Goal: Navigation & Orientation: Find specific page/section

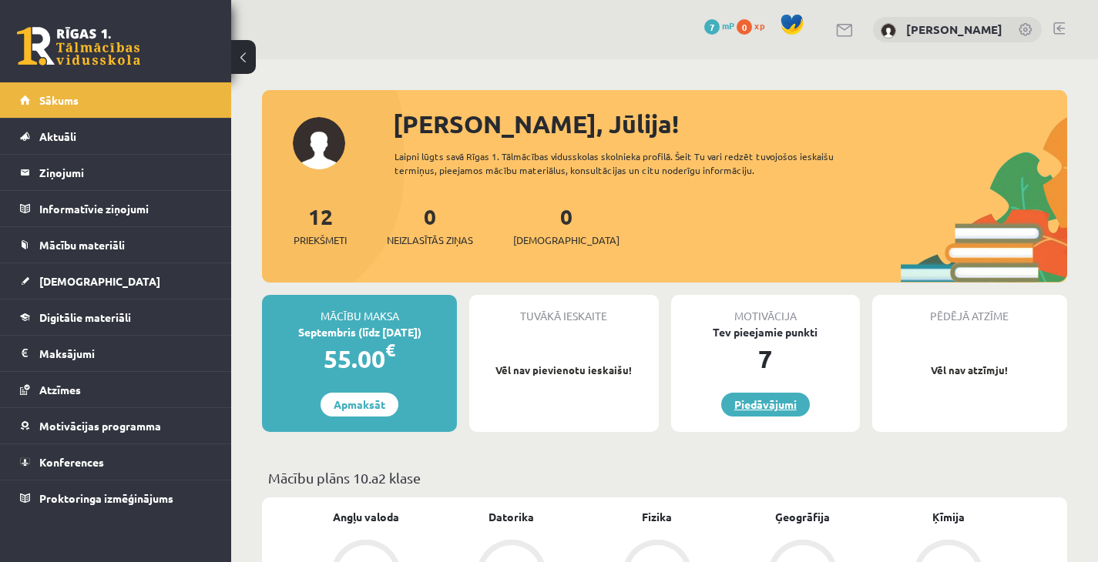
click at [757, 398] on link "Piedāvājumi" at bounding box center [765, 405] width 89 height 24
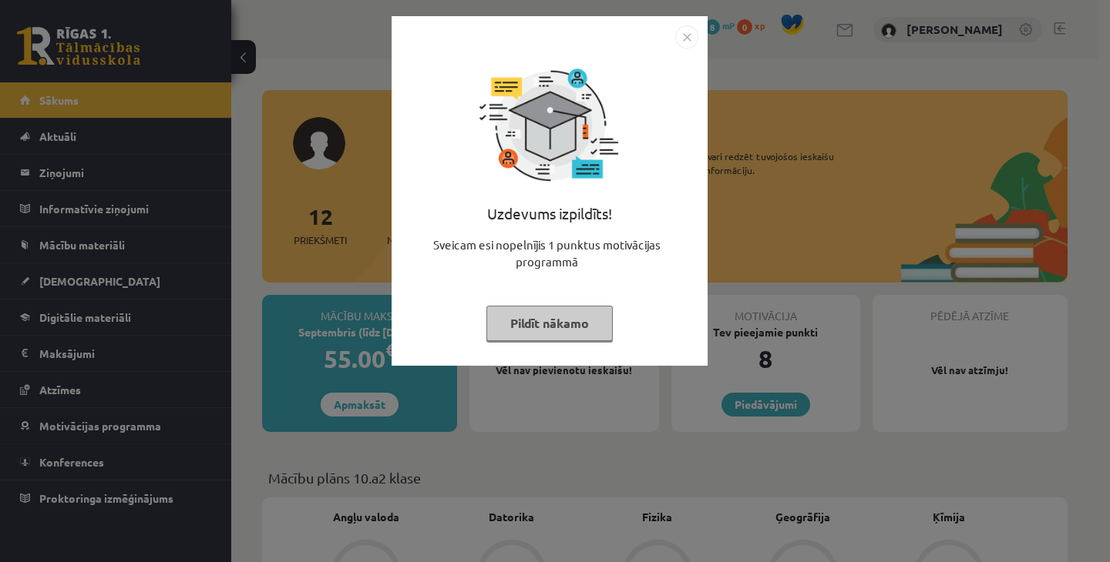
click at [583, 325] on button "Pildīt nākamo" at bounding box center [549, 323] width 126 height 35
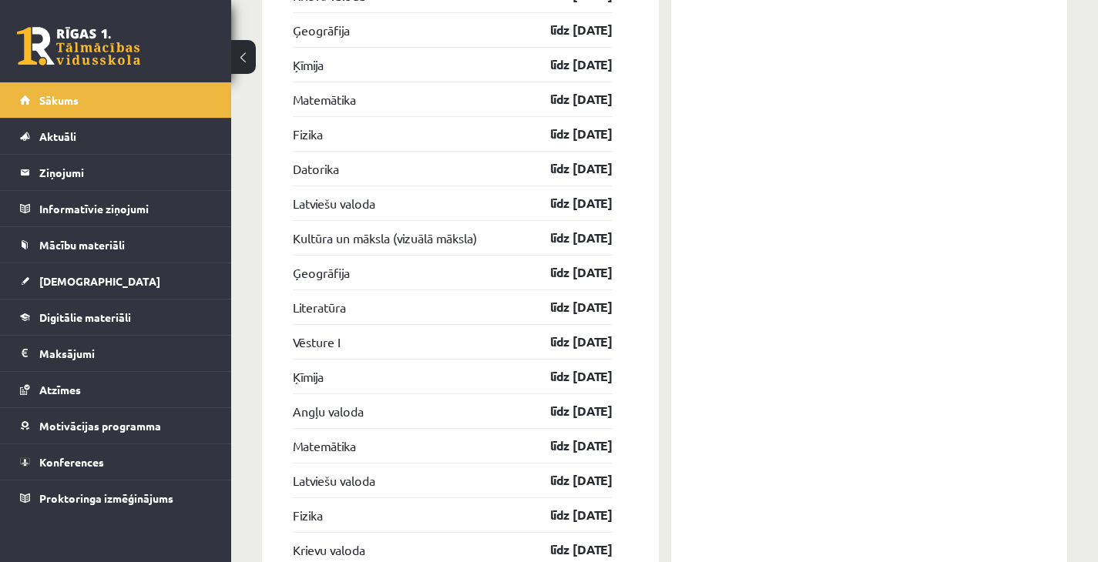
scroll to position [2906, 0]
click at [80, 455] on link "Konferences" at bounding box center [116, 462] width 192 height 35
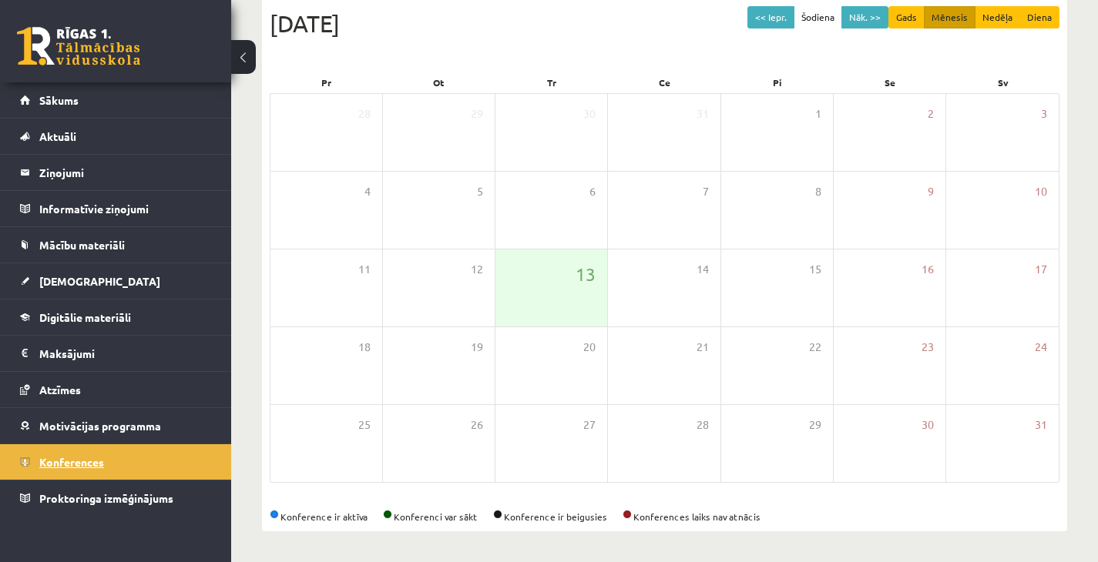
scroll to position [173, 0]
click at [851, 12] on button "Nāk. >>" at bounding box center [864, 17] width 47 height 22
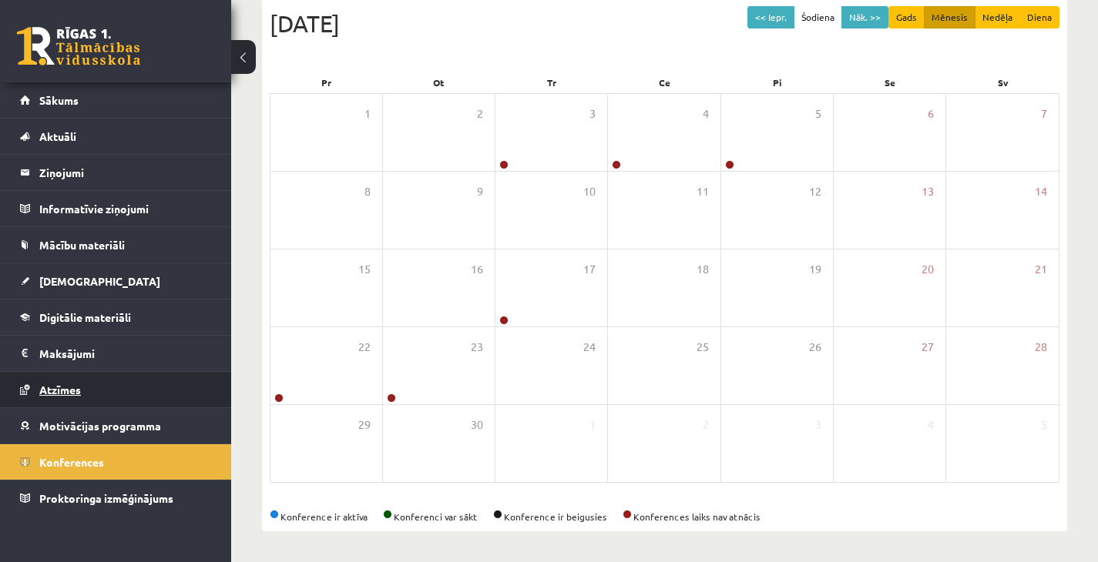
click at [59, 389] on span "Atzīmes" at bounding box center [60, 390] width 42 height 14
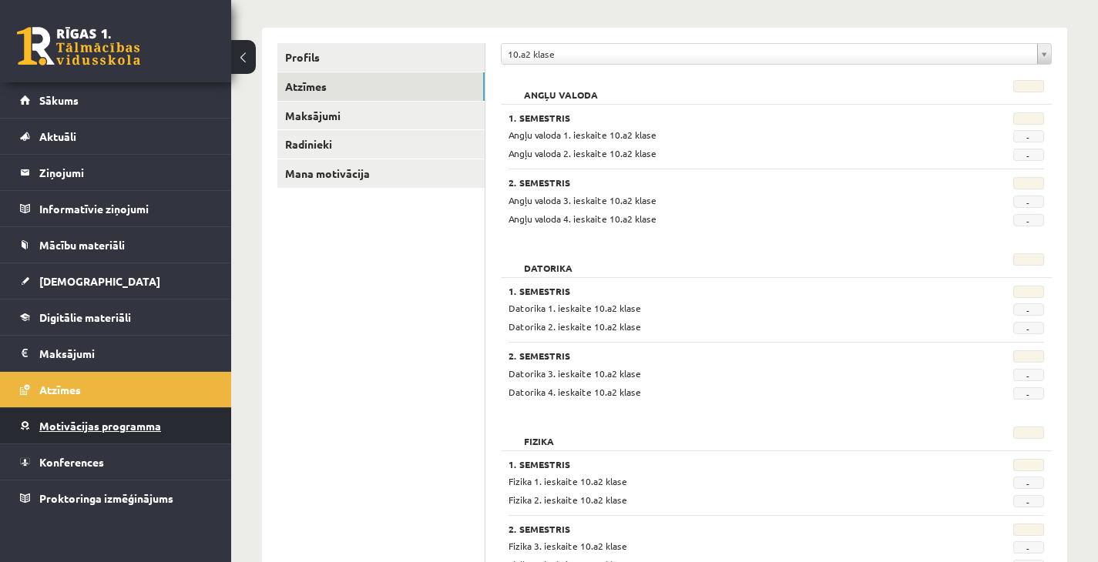
click at [112, 420] on span "Motivācijas programma" at bounding box center [100, 426] width 122 height 14
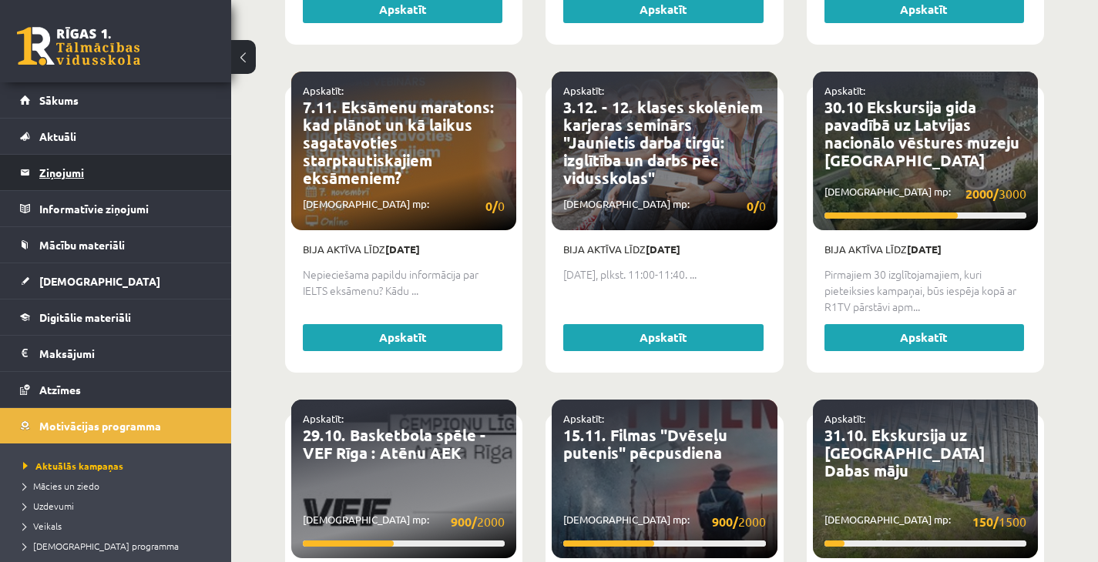
scroll to position [1268, 0]
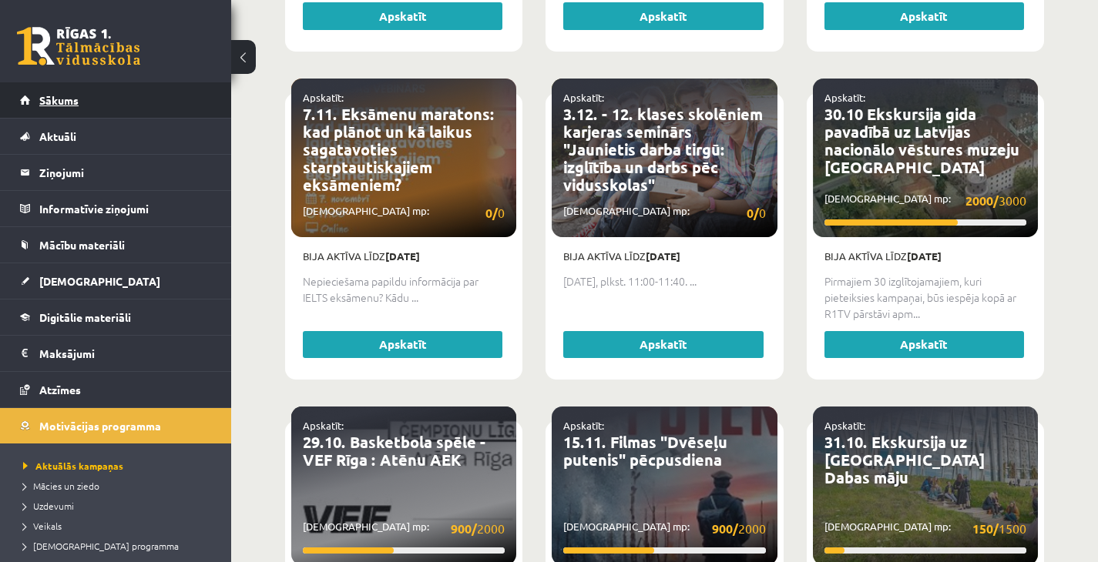
click at [76, 105] on span "Sākums" at bounding box center [58, 100] width 39 height 14
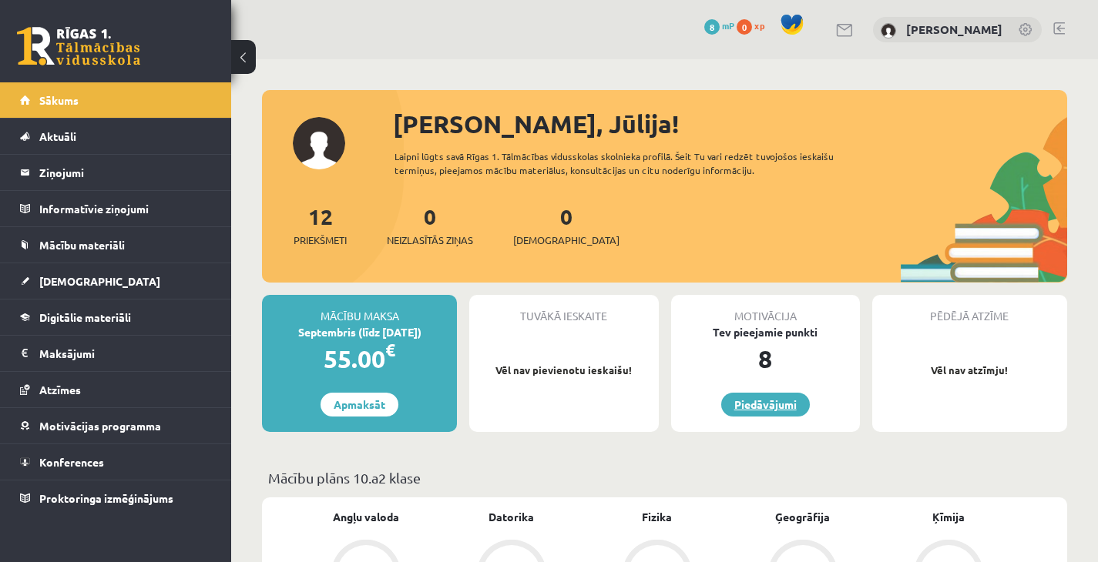
click at [774, 412] on link "Piedāvājumi" at bounding box center [765, 405] width 89 height 24
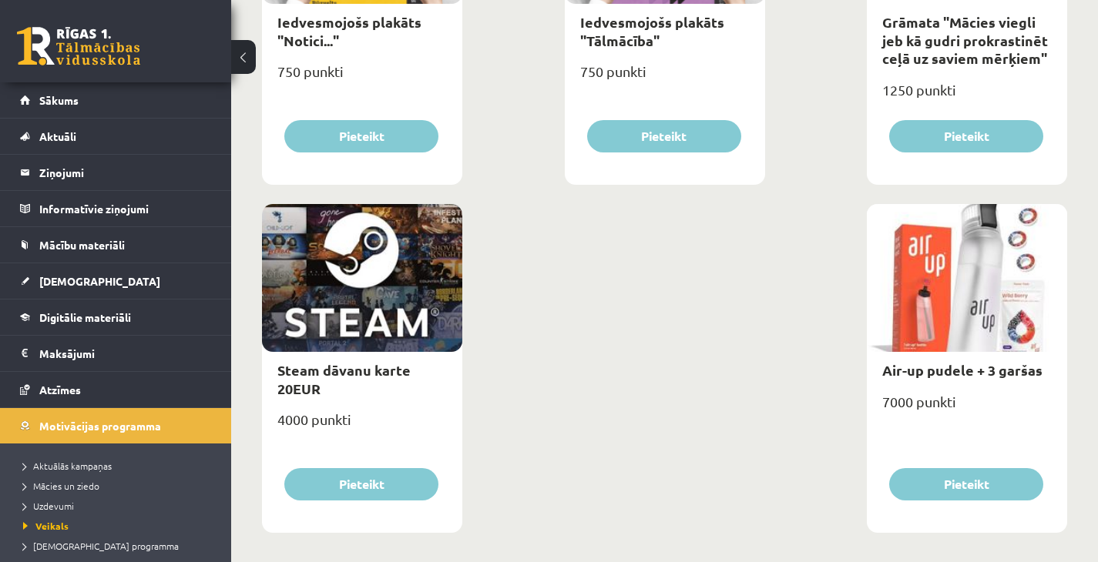
scroll to position [2501, 0]
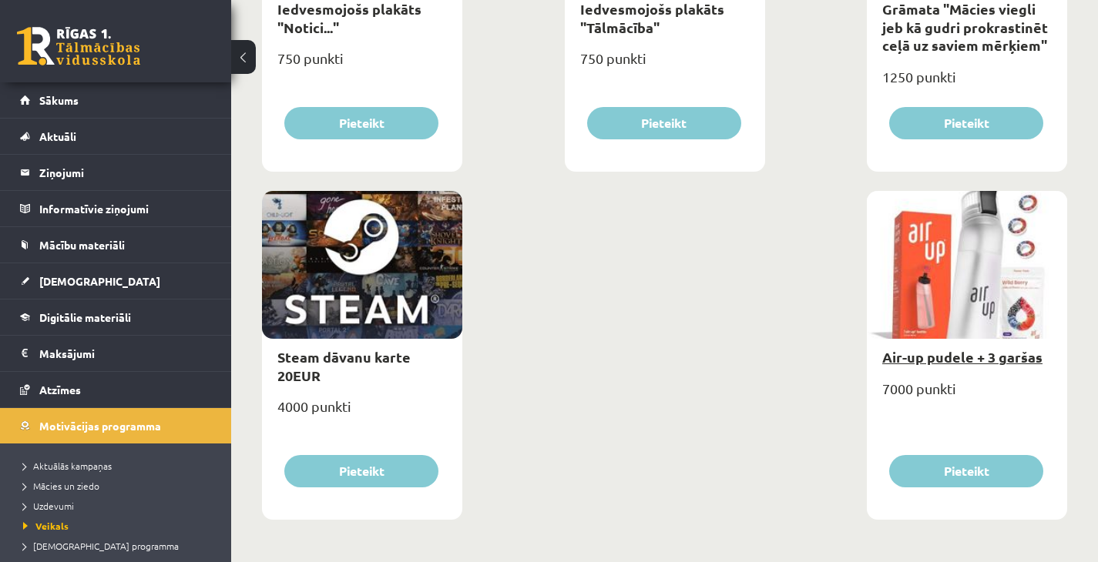
click at [958, 360] on link "Air-up pudele + 3 garšas" at bounding box center [962, 357] width 160 height 18
type input "*"
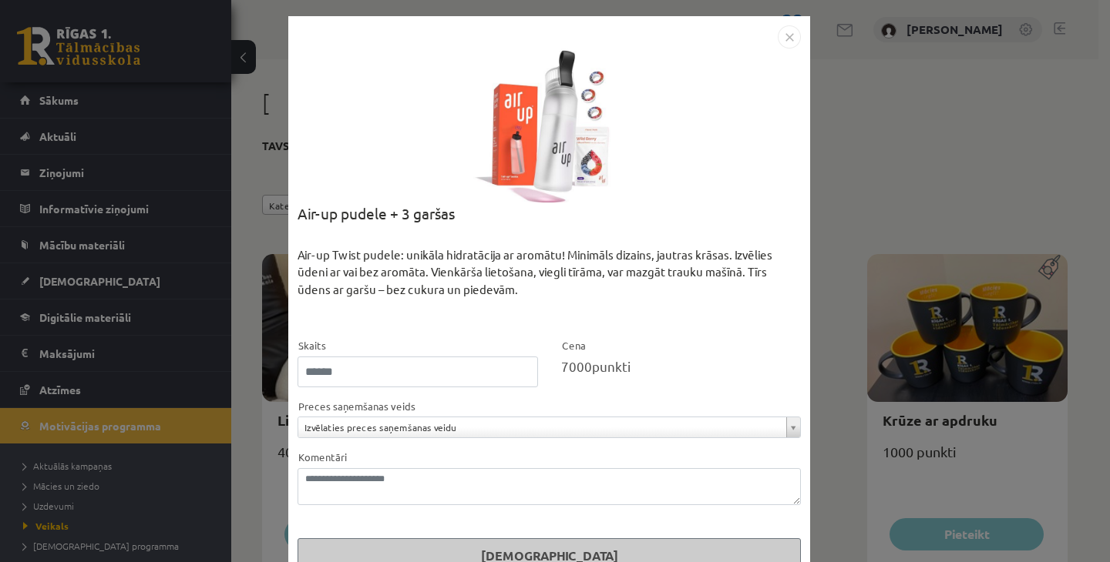
click at [787, 33] on img "Close" at bounding box center [788, 36] width 23 height 23
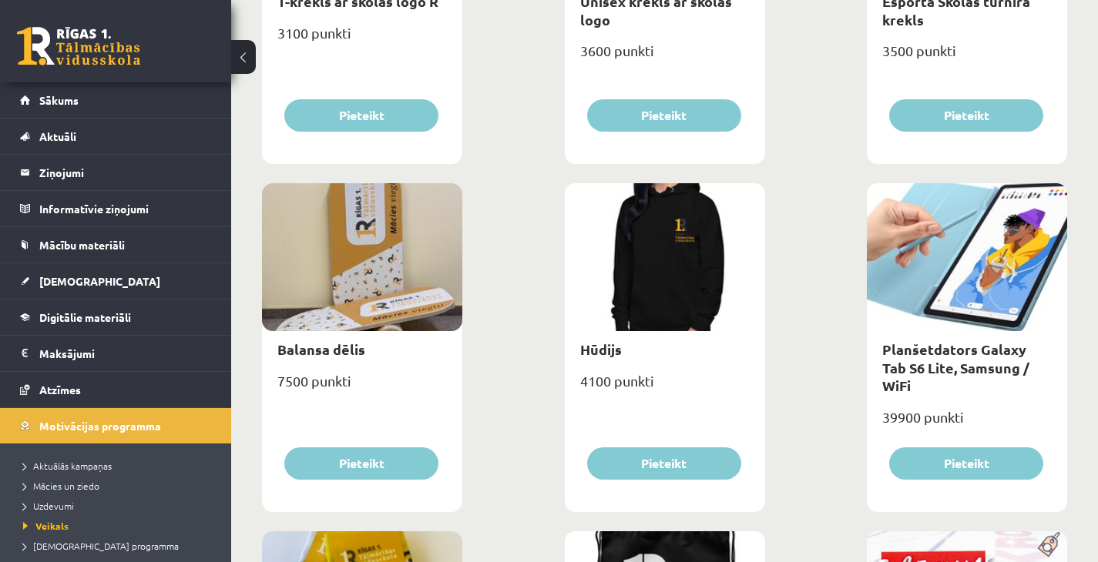
scroll to position [1127, 0]
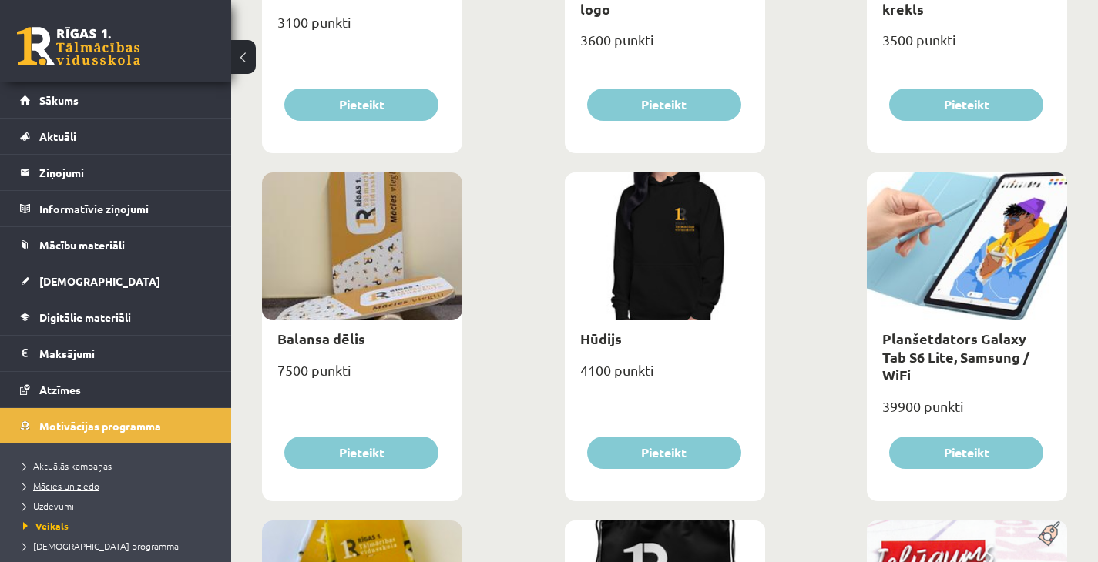
click at [73, 489] on span "Mācies un ziedo" at bounding box center [61, 486] width 76 height 12
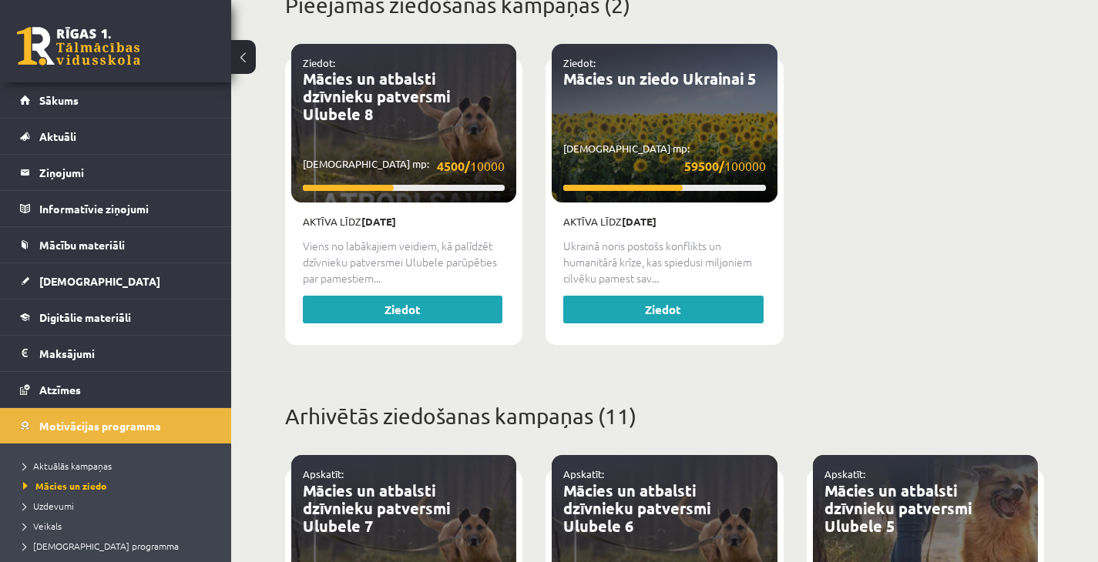
scroll to position [602, 0]
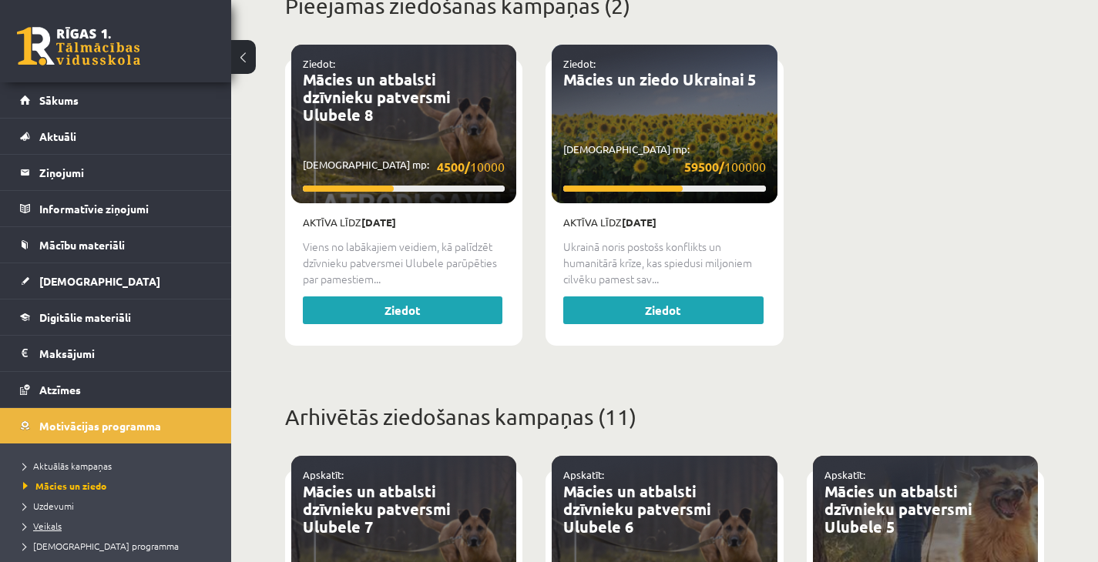
click at [57, 528] on span "Veikals" at bounding box center [42, 526] width 39 height 12
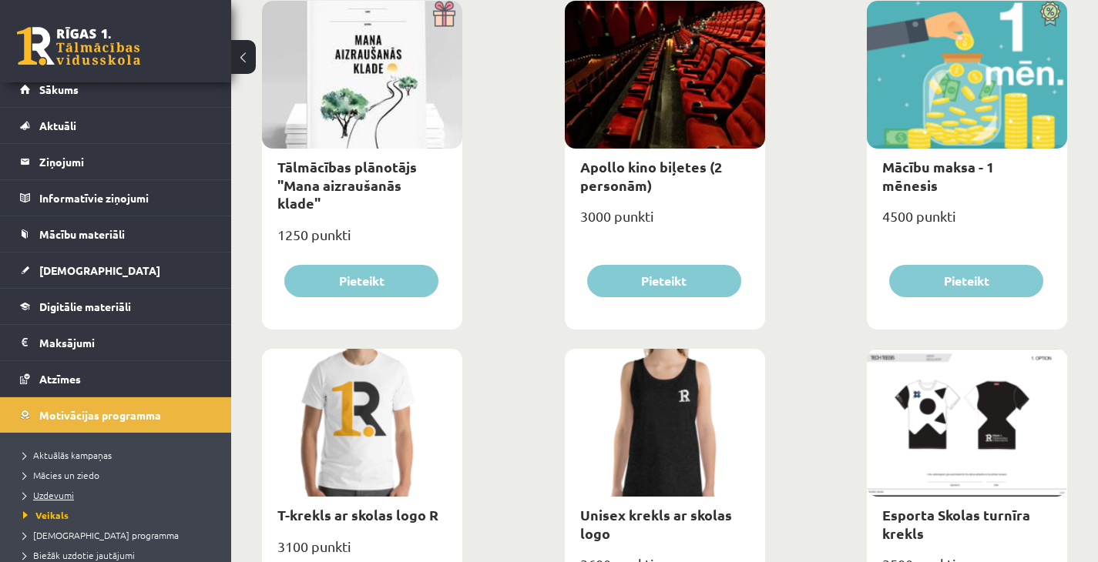
scroll to position [14, 0]
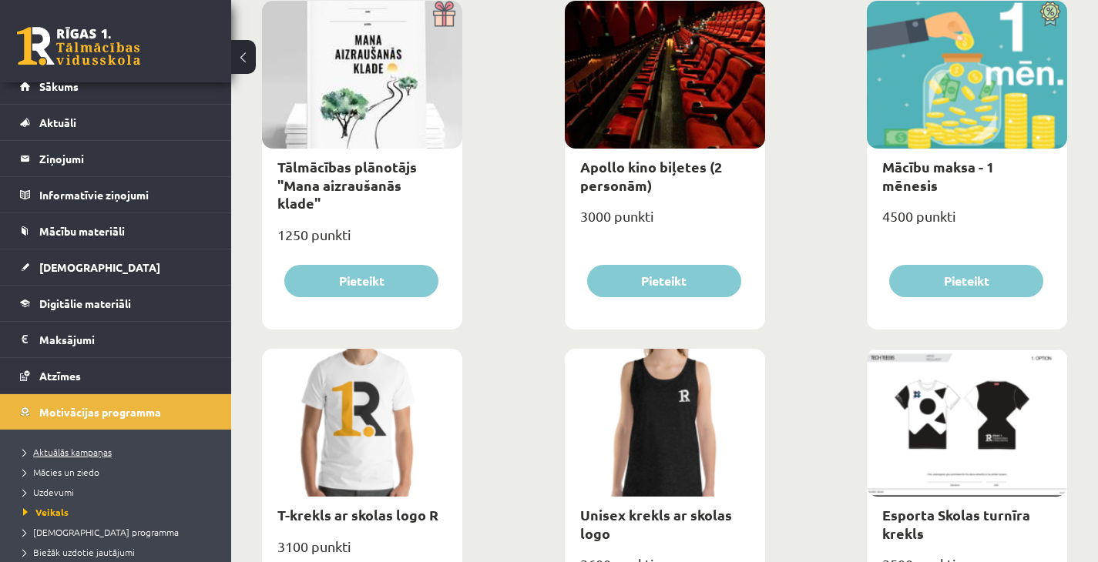
click at [60, 453] on span "Aktuālās kampaņas" at bounding box center [67, 452] width 89 height 12
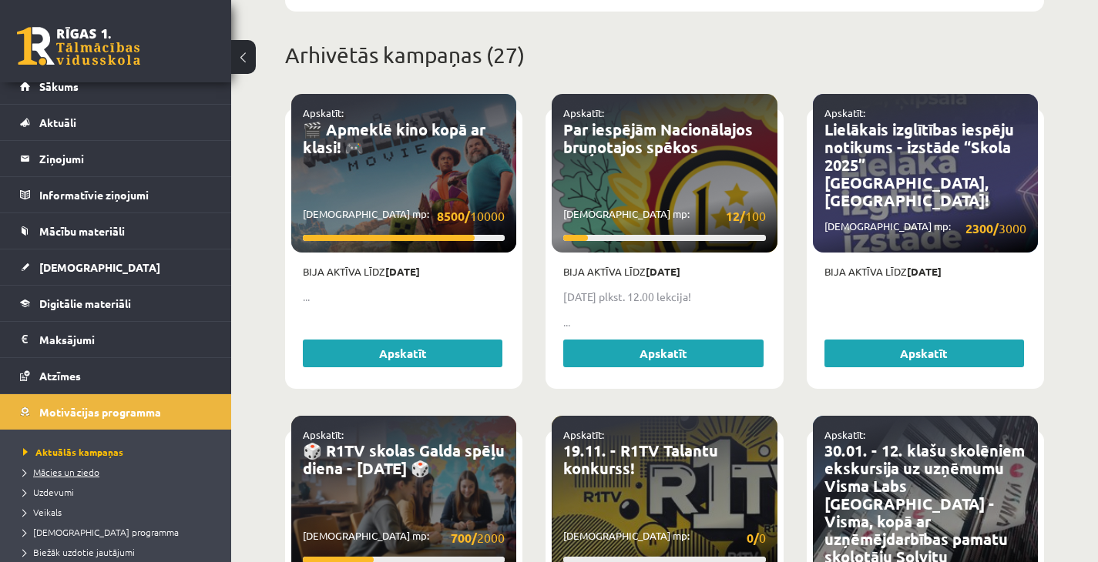
click at [49, 473] on span "Mācies un ziedo" at bounding box center [61, 472] width 76 height 12
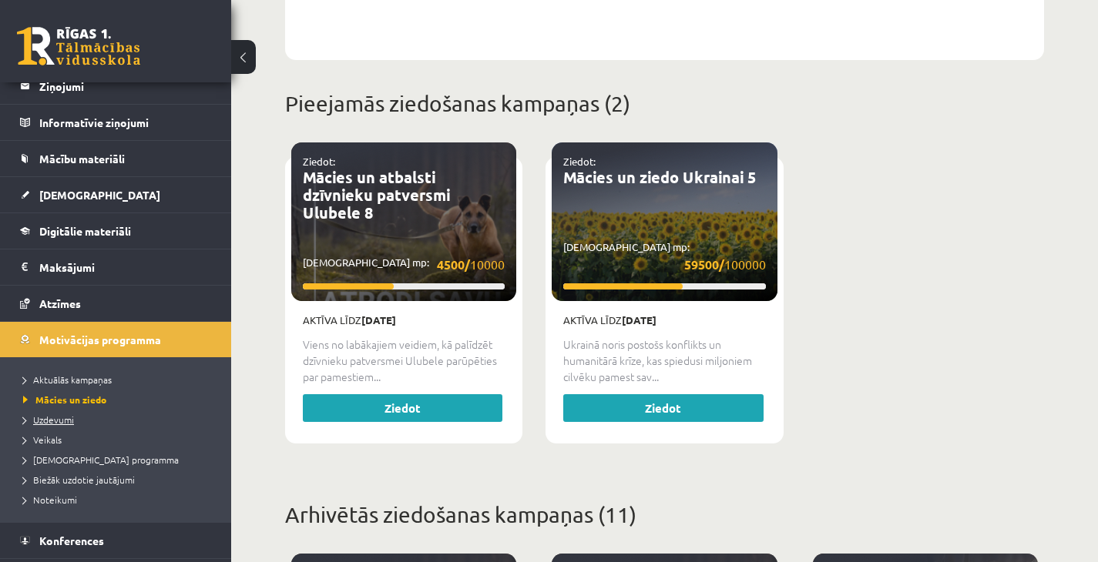
scroll to position [119, 0]
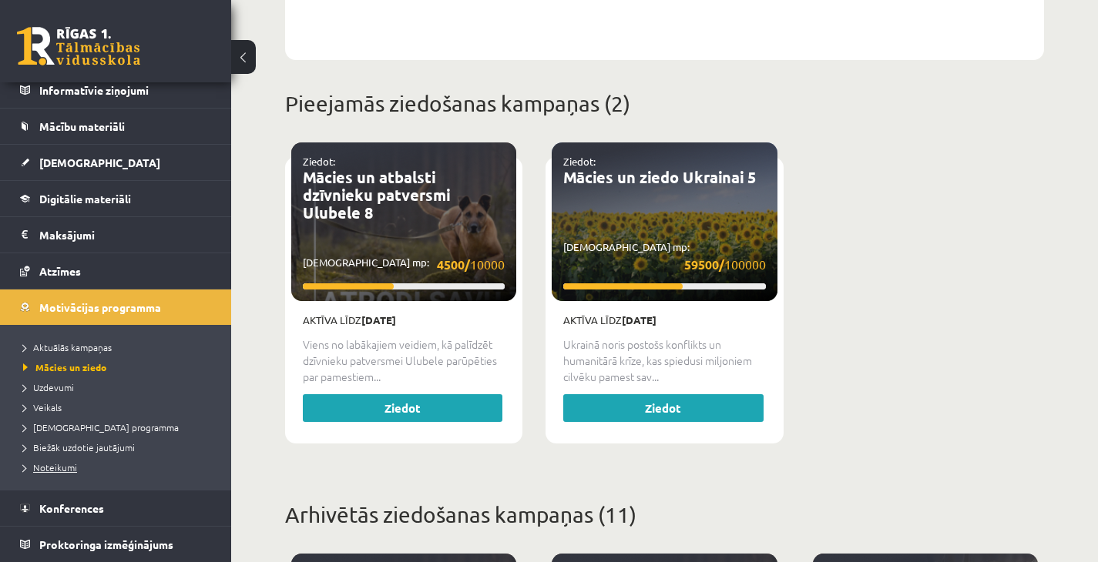
click at [52, 472] on span "Noteikumi" at bounding box center [50, 468] width 54 height 12
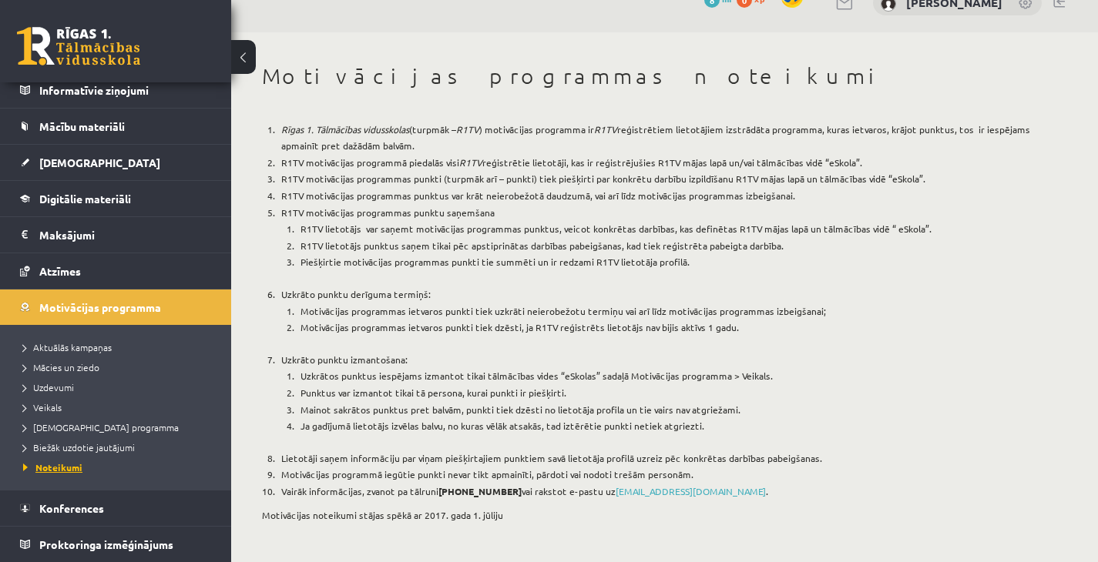
scroll to position [27, 0]
click at [58, 448] on span "Biežāk uzdotie jautājumi" at bounding box center [79, 448] width 112 height 12
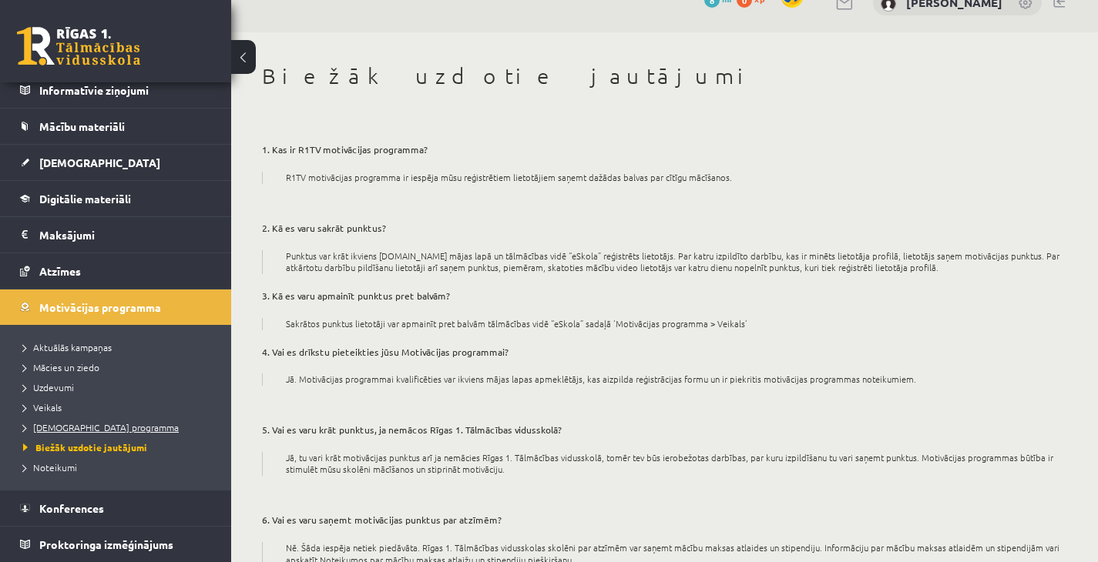
click at [65, 422] on span "[DEMOGRAPHIC_DATA] programma" at bounding box center [101, 427] width 156 height 12
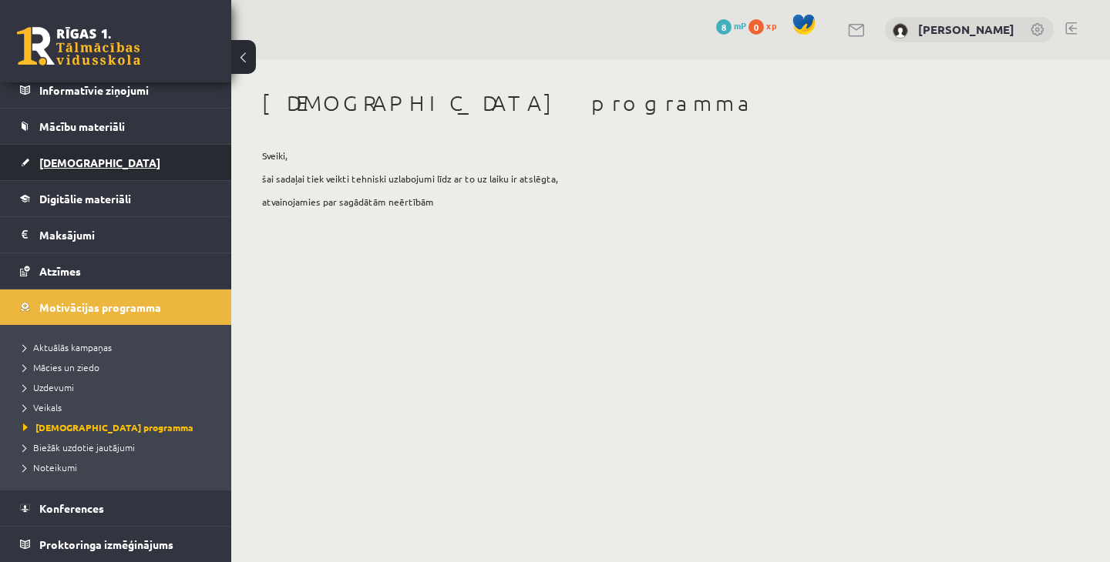
click at [65, 162] on span "[DEMOGRAPHIC_DATA]" at bounding box center [99, 163] width 121 height 14
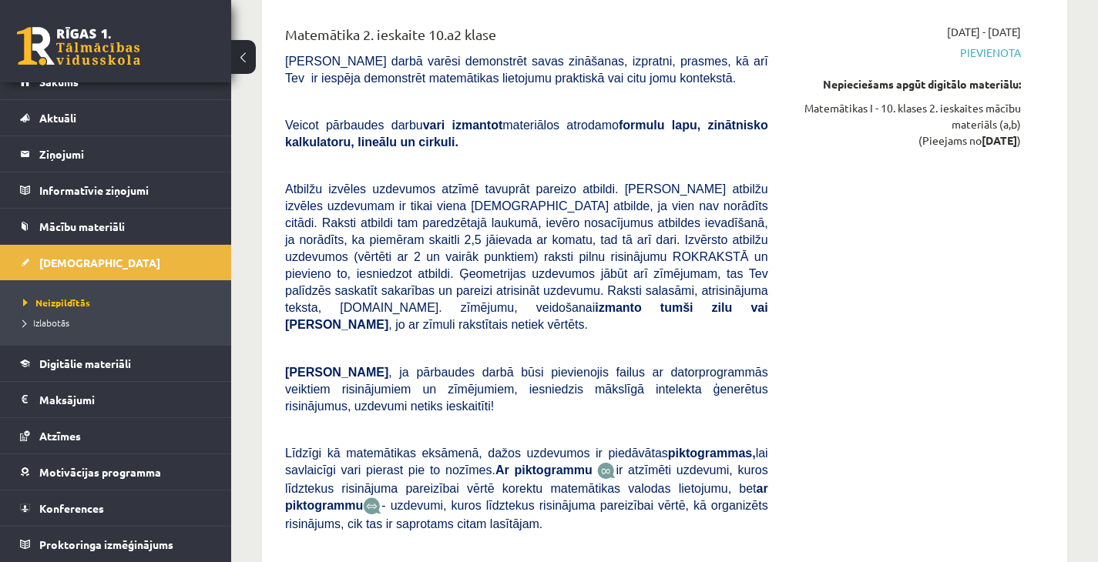
scroll to position [7611, 0]
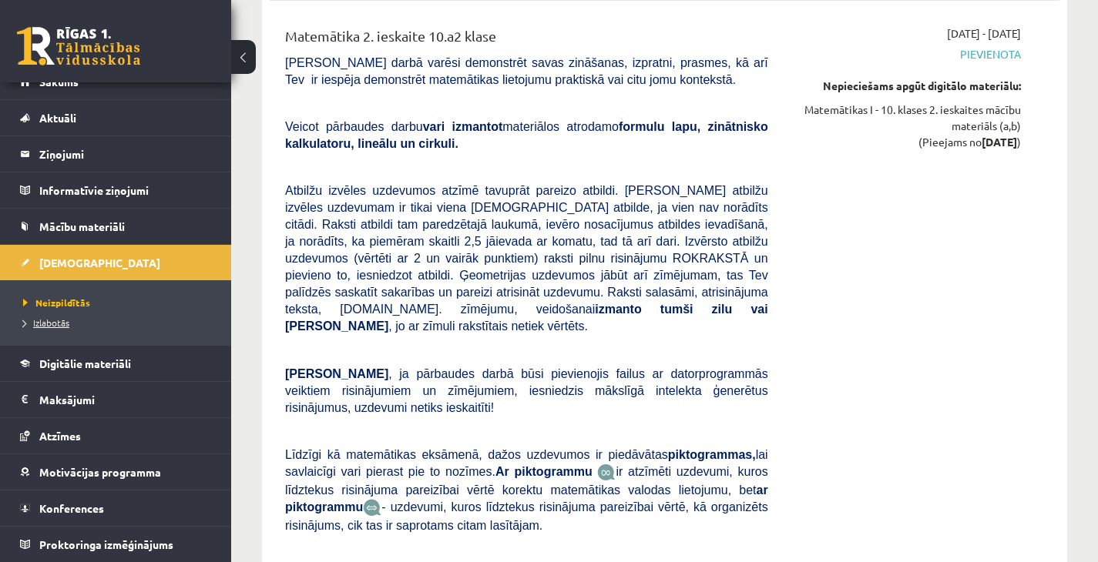
click at [65, 318] on span "Izlabotās" at bounding box center [46, 323] width 46 height 12
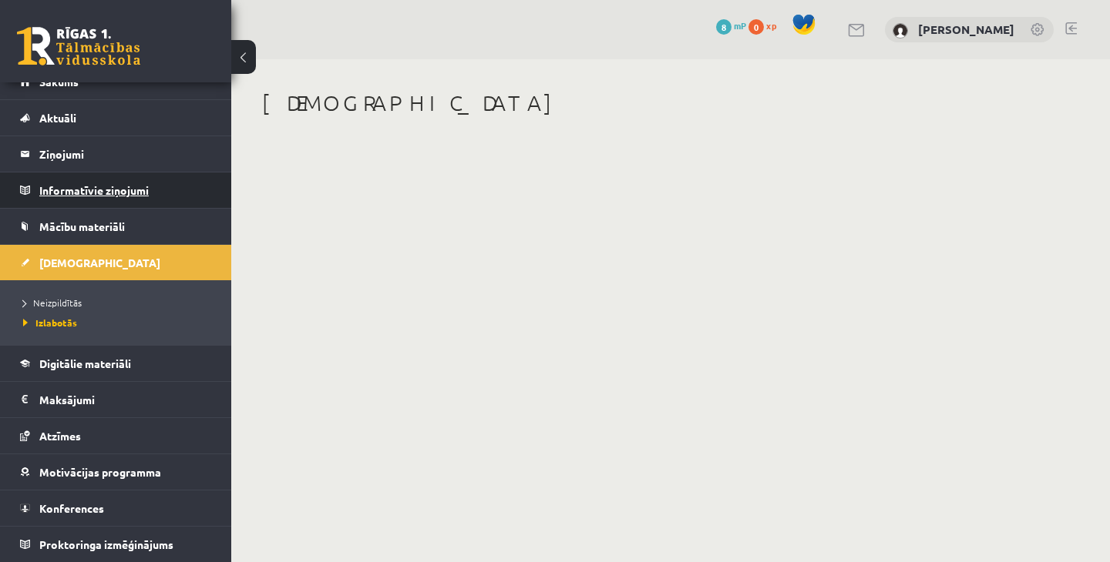
click at [63, 196] on legend "Informatīvie ziņojumi 0" at bounding box center [125, 190] width 173 height 35
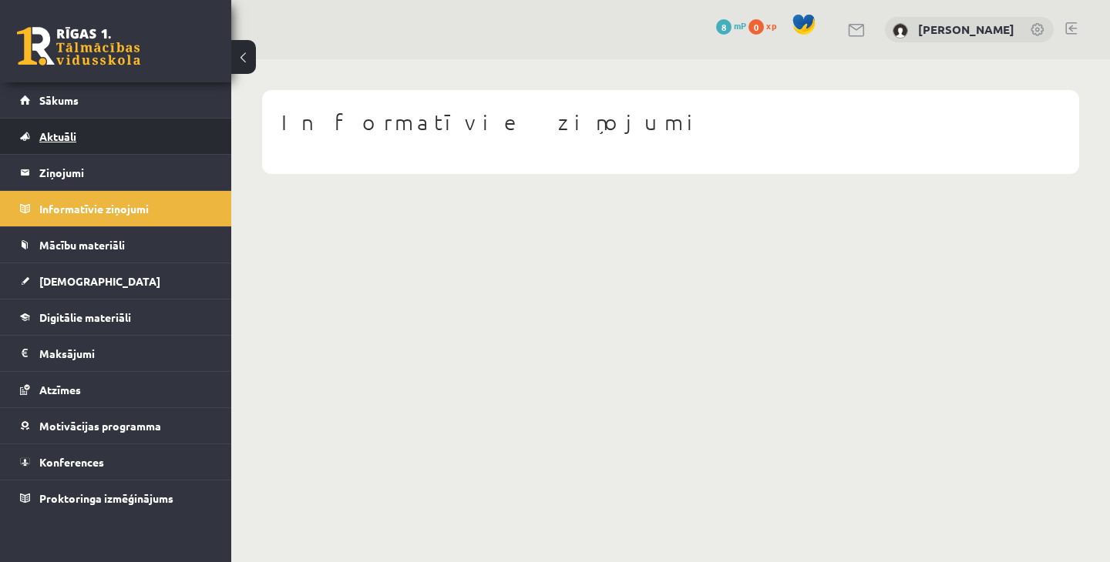
click at [59, 143] on link "Aktuāli" at bounding box center [116, 136] width 192 height 35
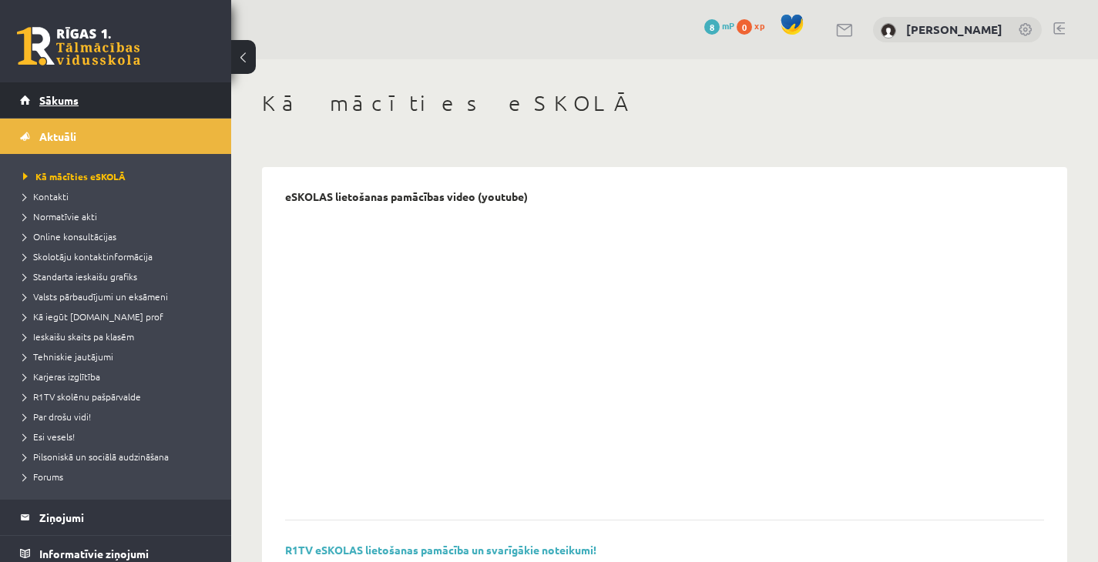
click at [86, 100] on link "Sākums" at bounding box center [116, 99] width 192 height 35
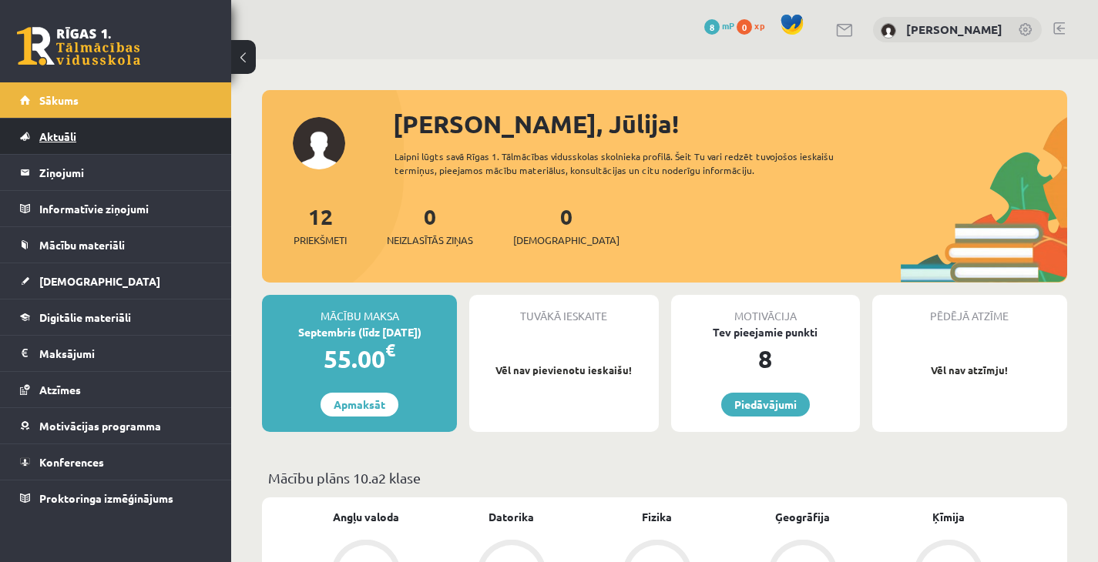
click at [42, 143] on link "Aktuāli" at bounding box center [116, 136] width 192 height 35
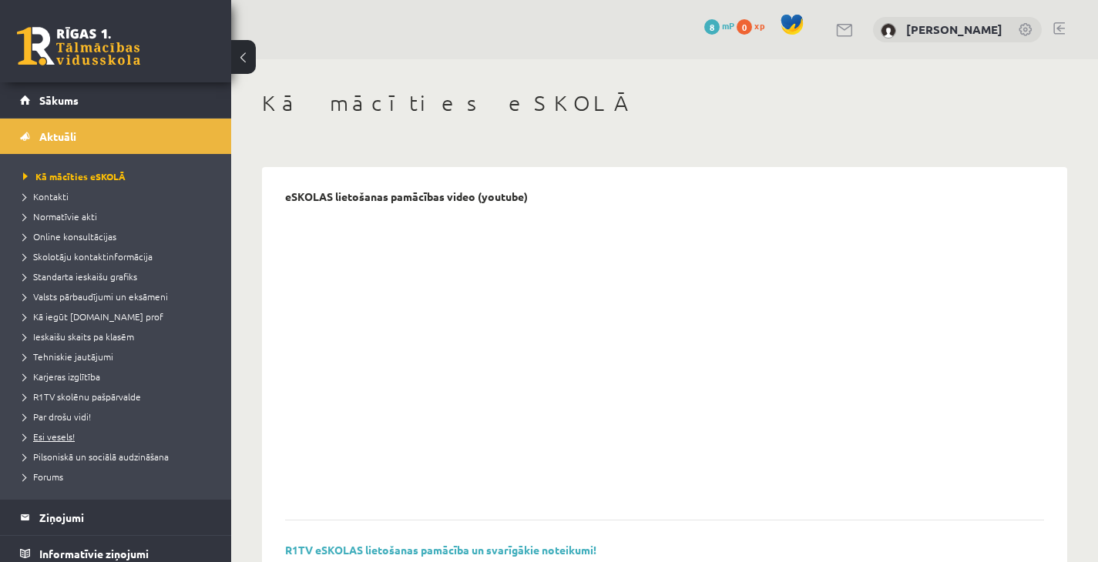
scroll to position [299, 0]
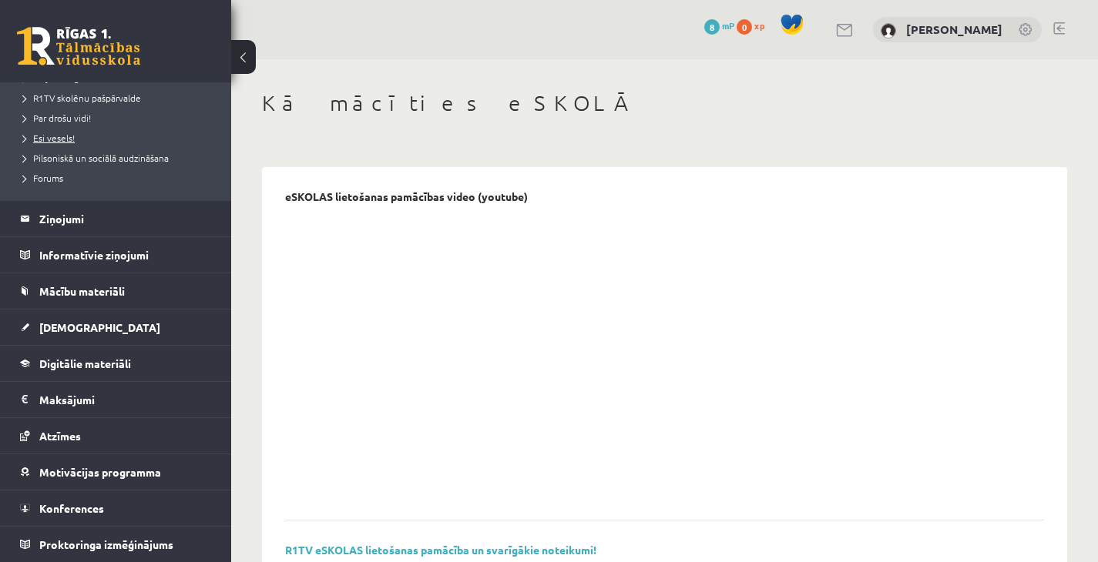
click at [82, 441] on link "Atzīmes" at bounding box center [116, 435] width 192 height 35
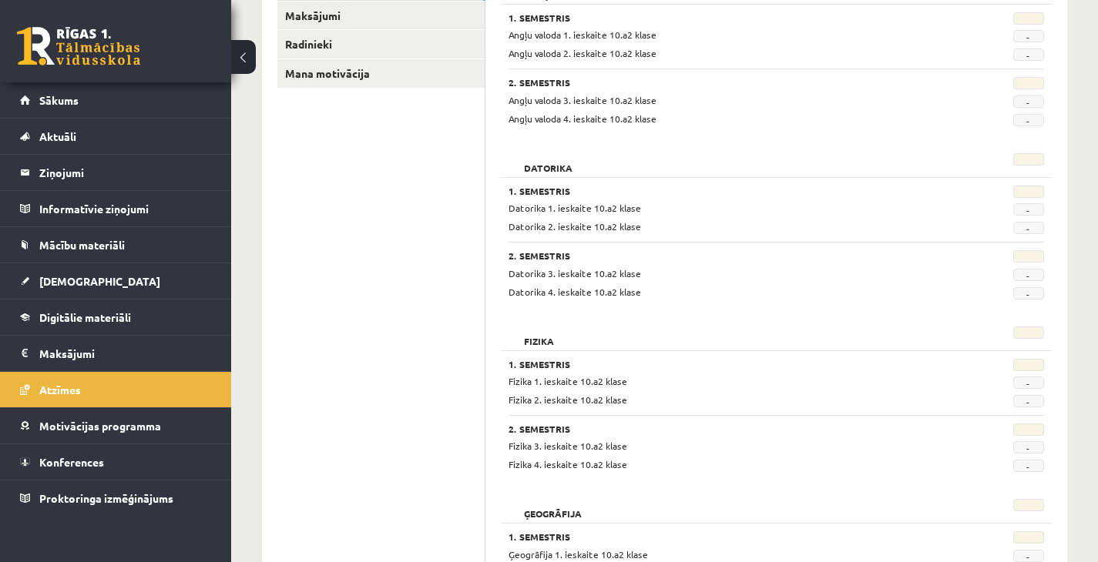
scroll to position [274, 0]
click at [320, 69] on link "Mana motivācija" at bounding box center [380, 73] width 207 height 29
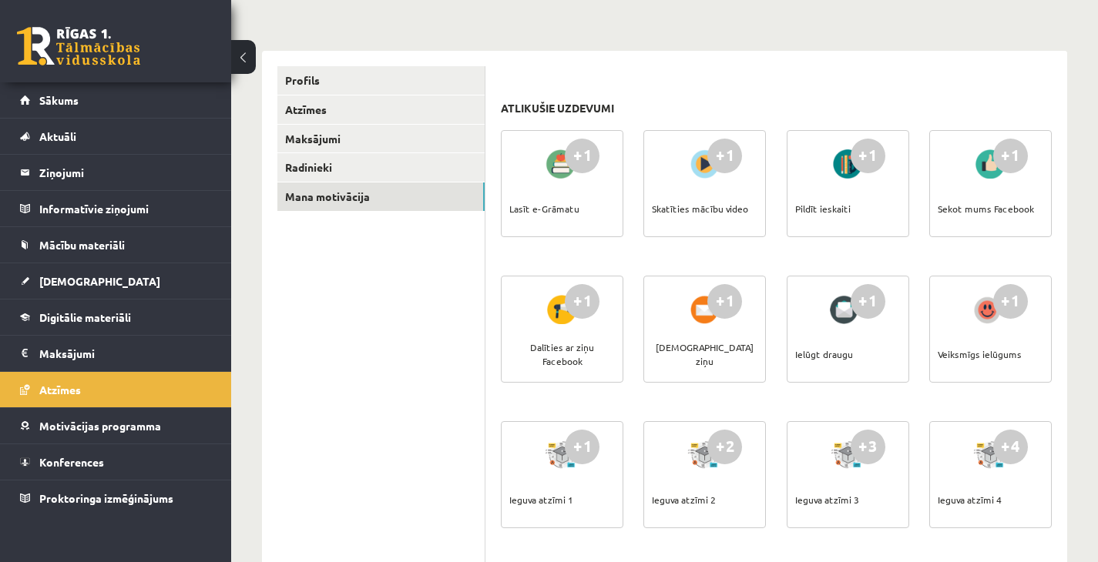
scroll to position [153, 0]
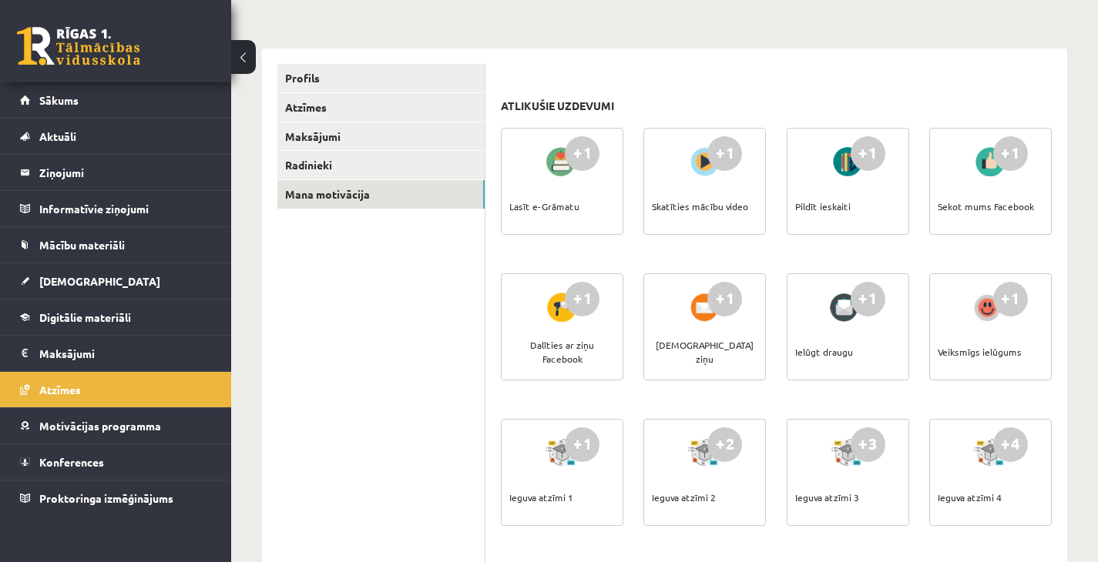
click at [566, 161] on div "+1" at bounding box center [582, 153] width 35 height 35
click at [578, 161] on div "+1" at bounding box center [582, 153] width 35 height 35
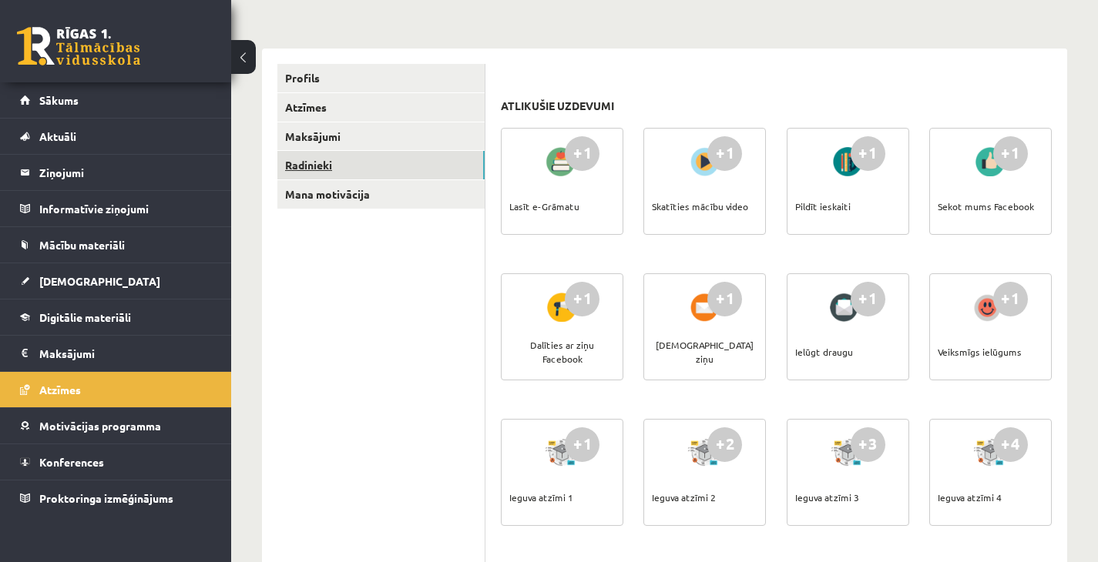
click at [307, 160] on link "Radinieki" at bounding box center [380, 165] width 207 height 29
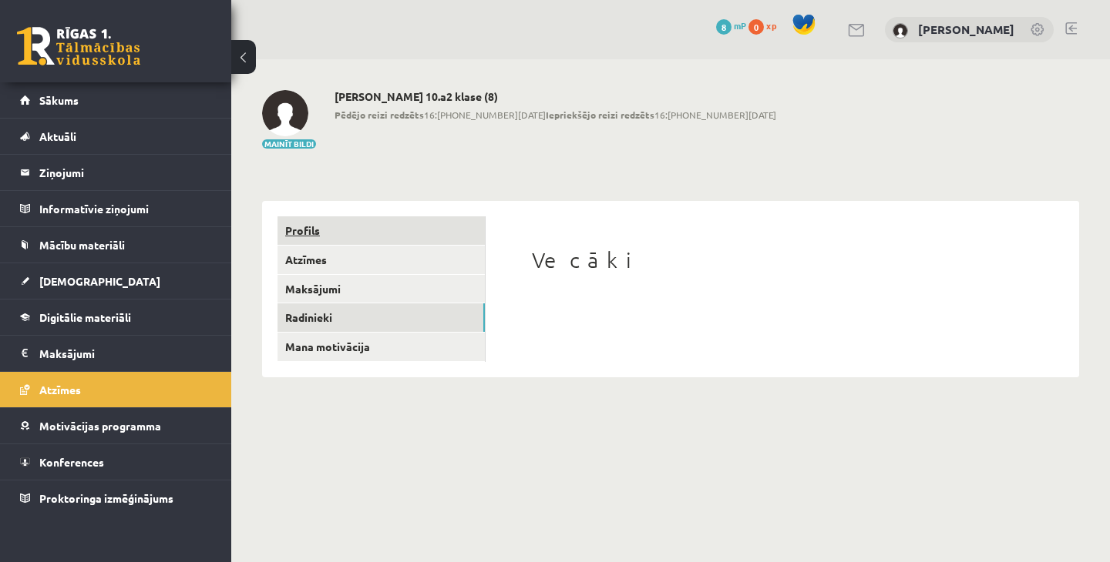
click at [308, 227] on link "Profils" at bounding box center [380, 231] width 207 height 29
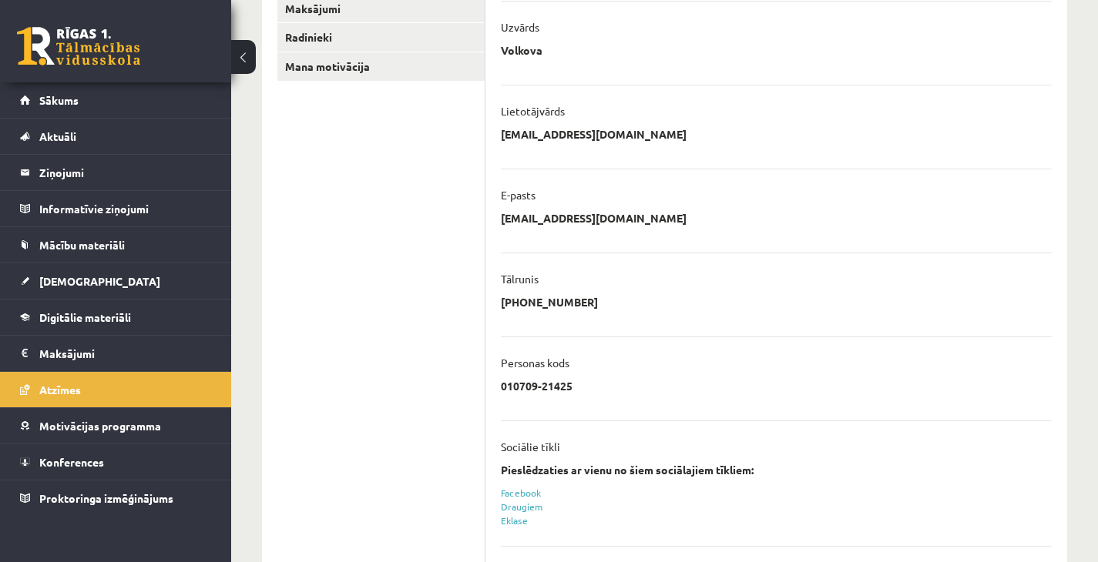
scroll to position [286, 0]
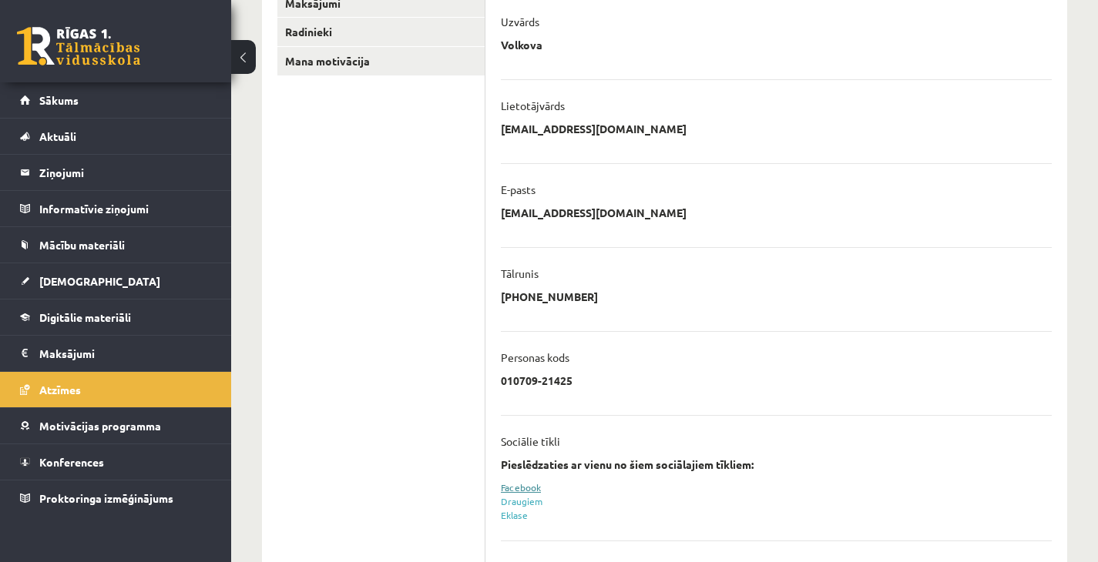
click at [519, 488] on link "Facebook" at bounding box center [521, 488] width 40 height 12
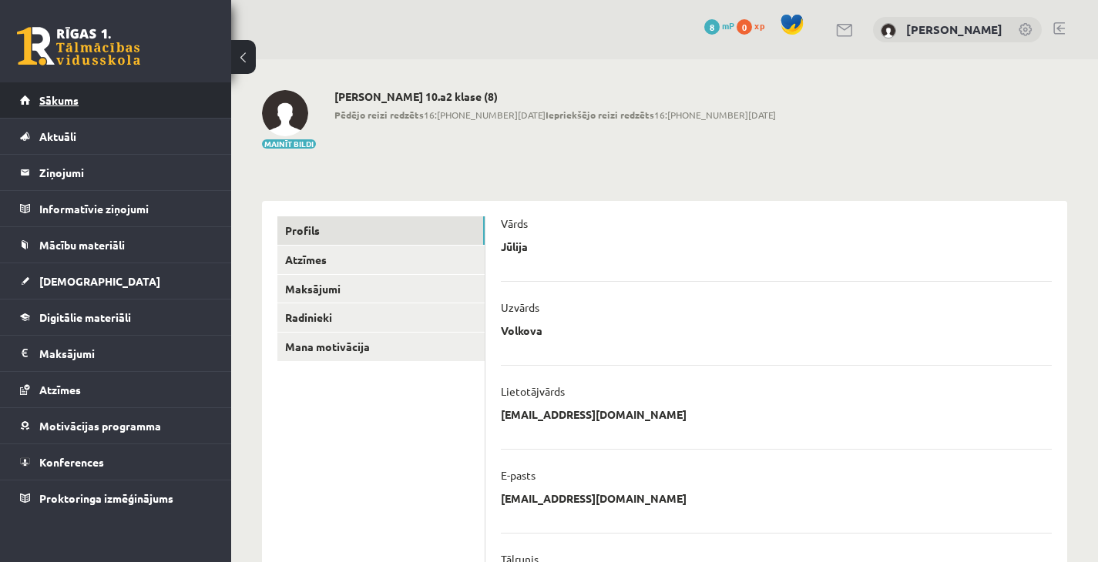
click at [76, 100] on span "Sākums" at bounding box center [58, 100] width 39 height 14
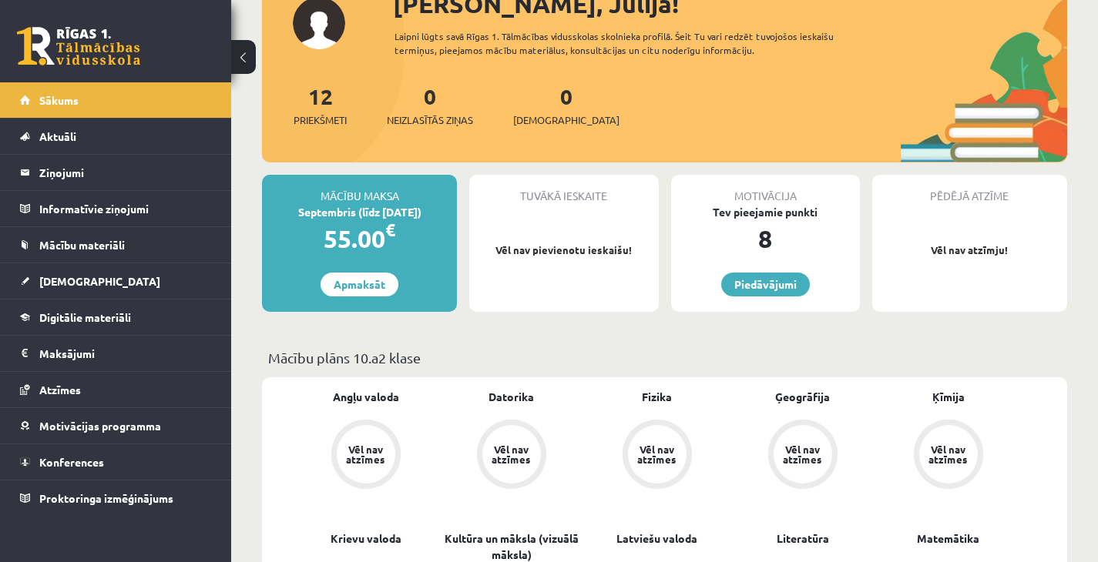
scroll to position [121, 0]
click at [774, 287] on link "Piedāvājumi" at bounding box center [765, 284] width 89 height 24
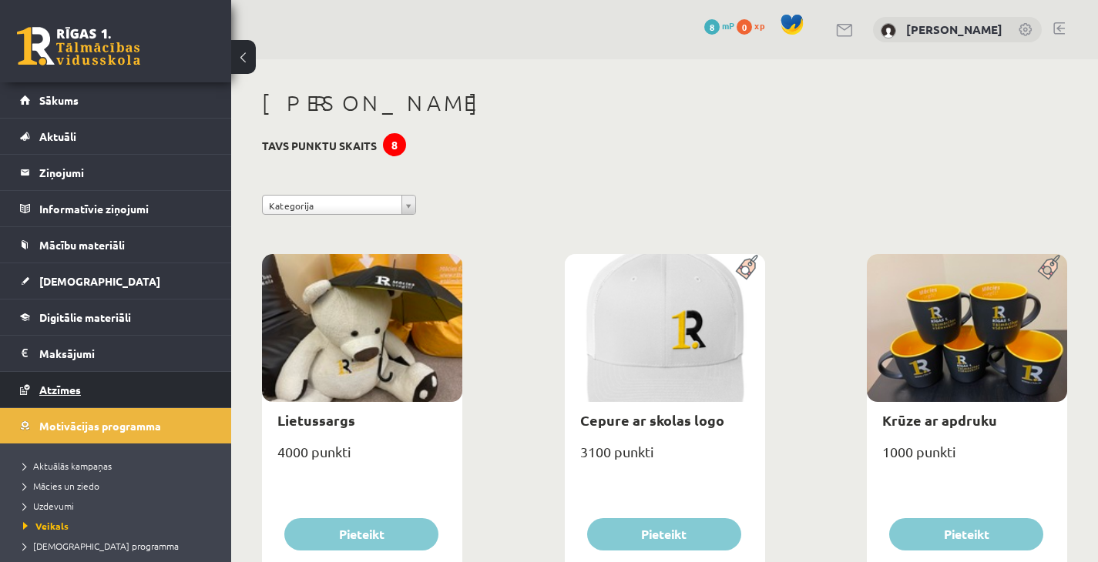
scroll to position [119, 0]
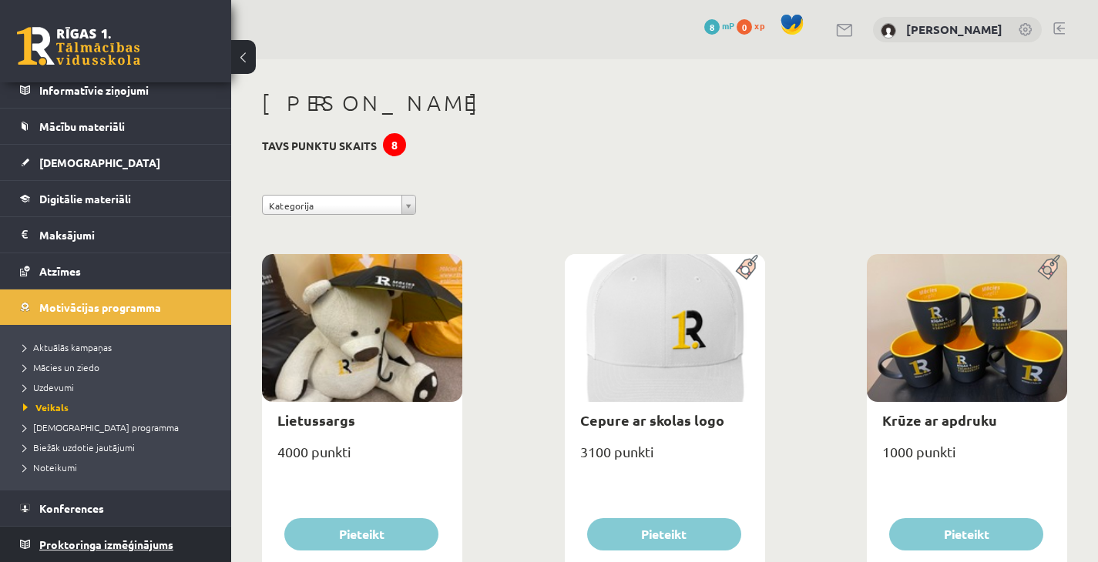
click at [55, 550] on link "Proktoringa izmēģinājums" at bounding box center [116, 544] width 192 height 35
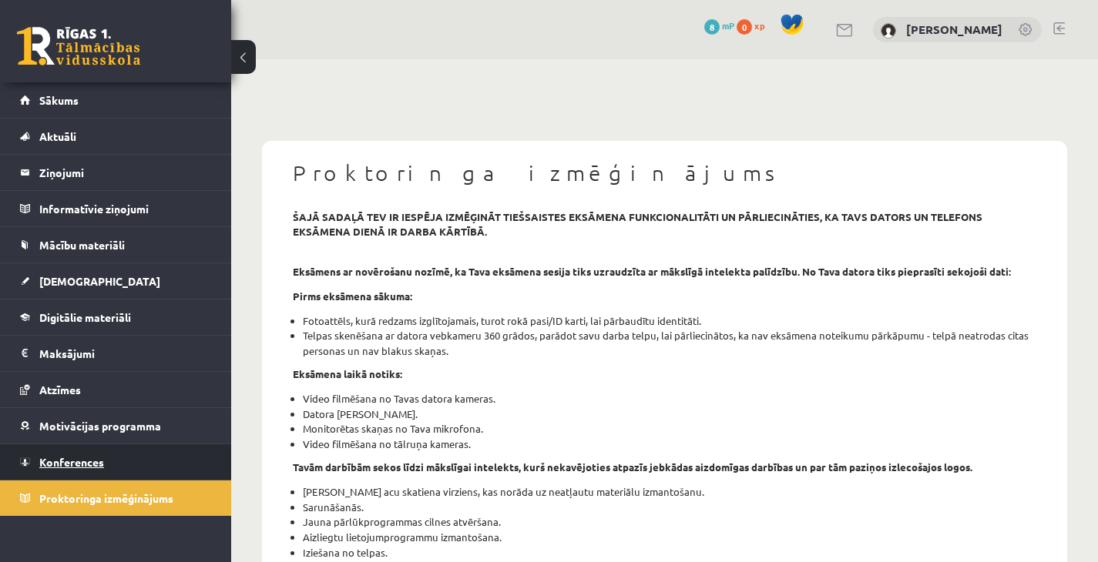
click at [72, 463] on span "Konferences" at bounding box center [71, 462] width 65 height 14
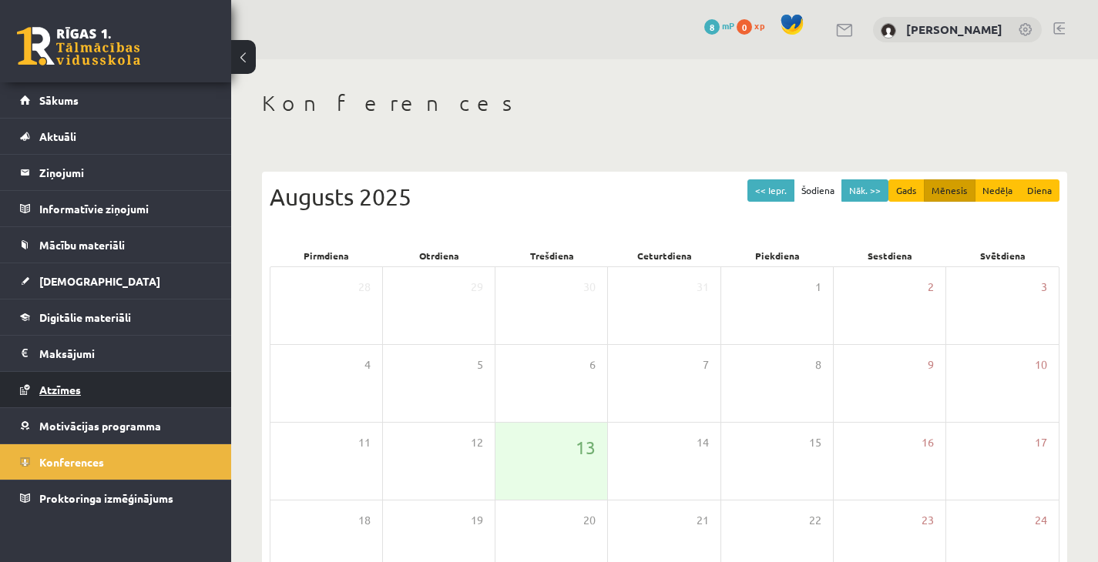
click at [58, 386] on span "Atzīmes" at bounding box center [60, 390] width 42 height 14
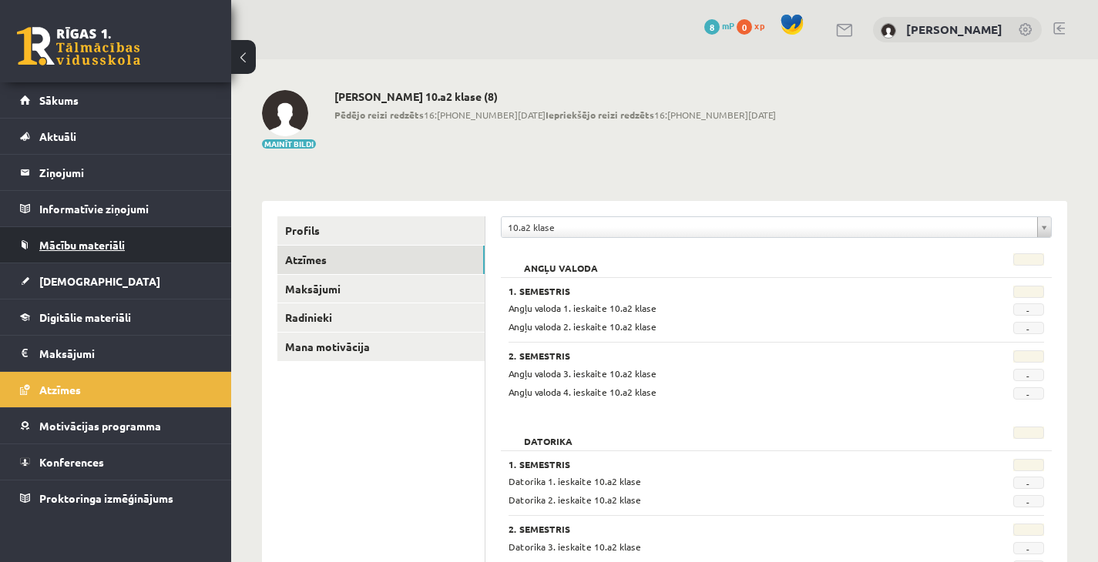
click at [74, 236] on link "Mācību materiāli" at bounding box center [116, 244] width 192 height 35
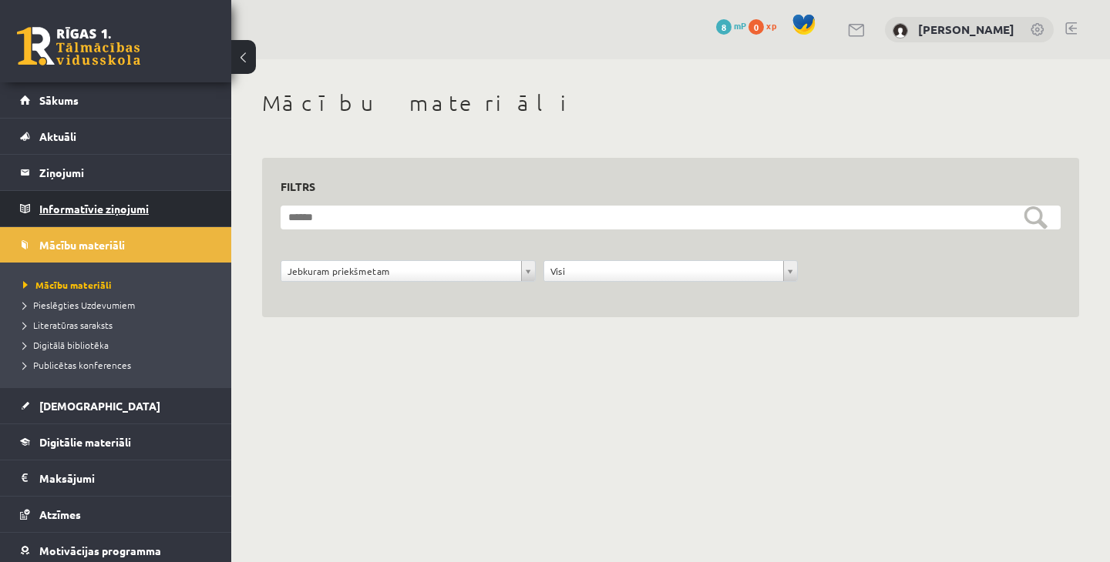
click at [79, 220] on legend "Informatīvie ziņojumi 0" at bounding box center [125, 208] width 173 height 35
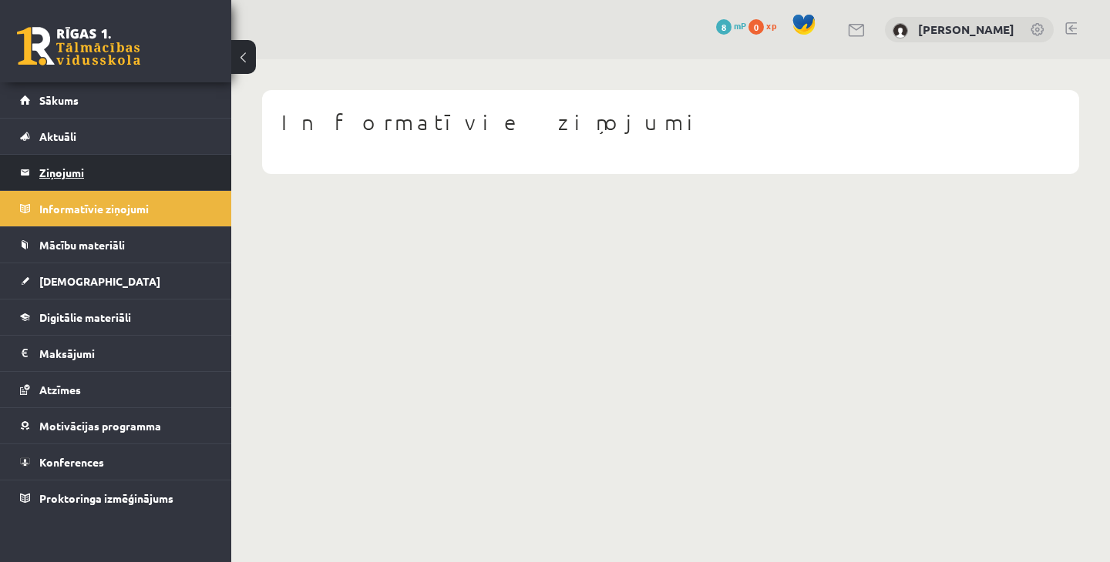
click at [65, 173] on legend "Ziņojumi 0" at bounding box center [125, 172] width 173 height 35
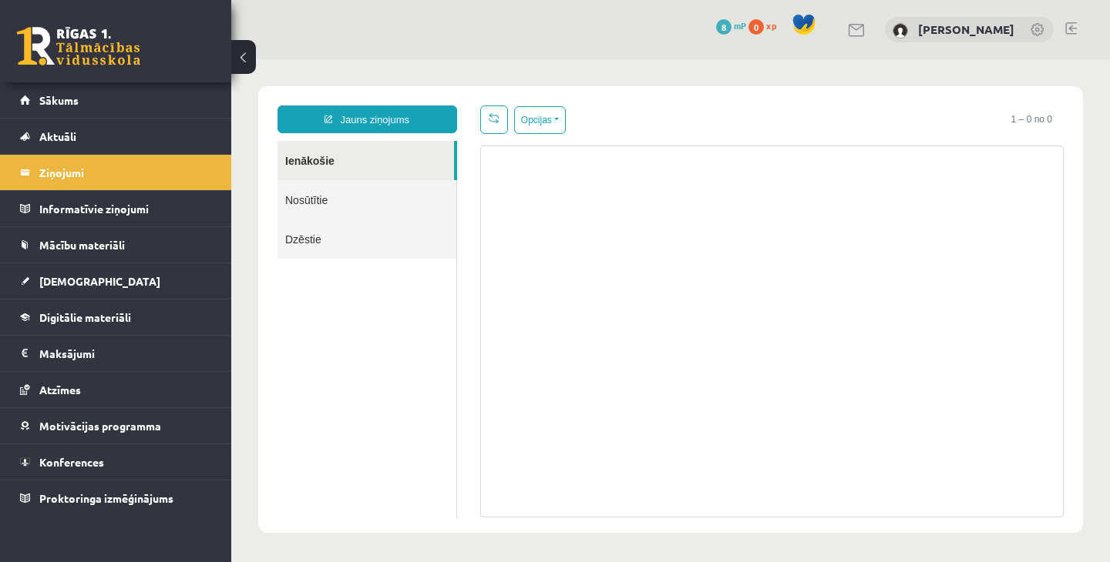
click at [303, 200] on link "Nosūtītie" at bounding box center [366, 199] width 179 height 39
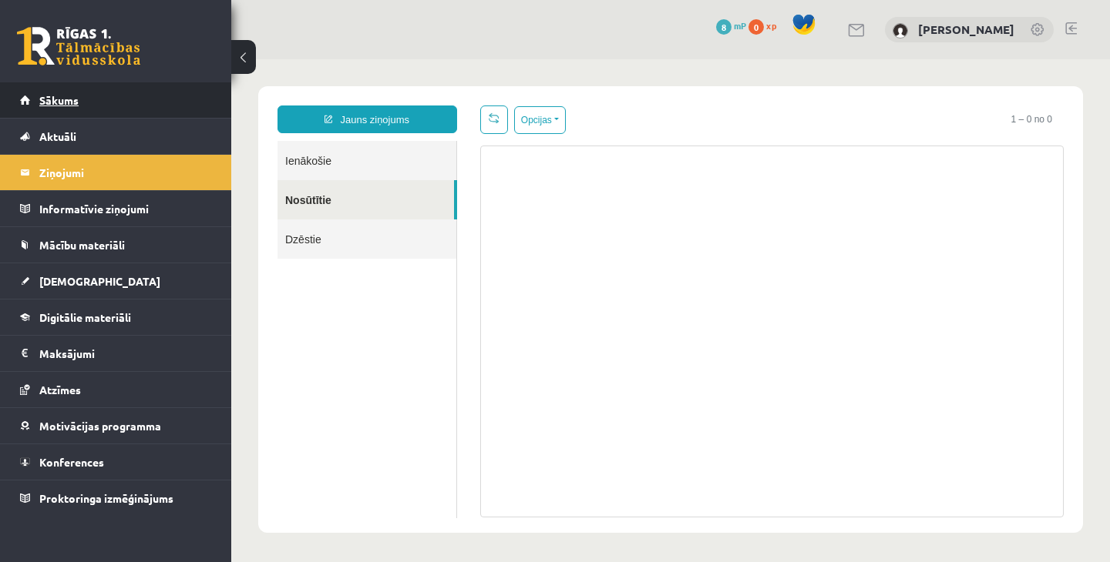
click at [85, 100] on link "Sākums" at bounding box center [116, 99] width 192 height 35
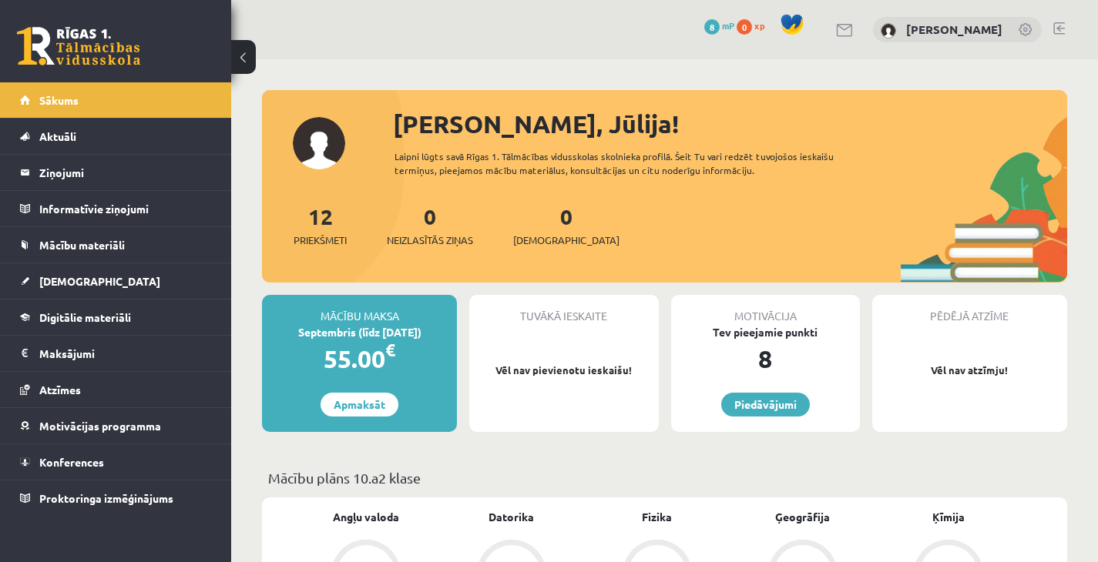
click at [435, 157] on div "Laipni lūgts savā Rīgas 1. Tālmācības vidusskolas skolnieka profilā. Šeit Tu va…" at bounding box center [636, 163] width 483 height 28
click at [986, 25] on link "[PERSON_NAME]" at bounding box center [954, 29] width 96 height 15
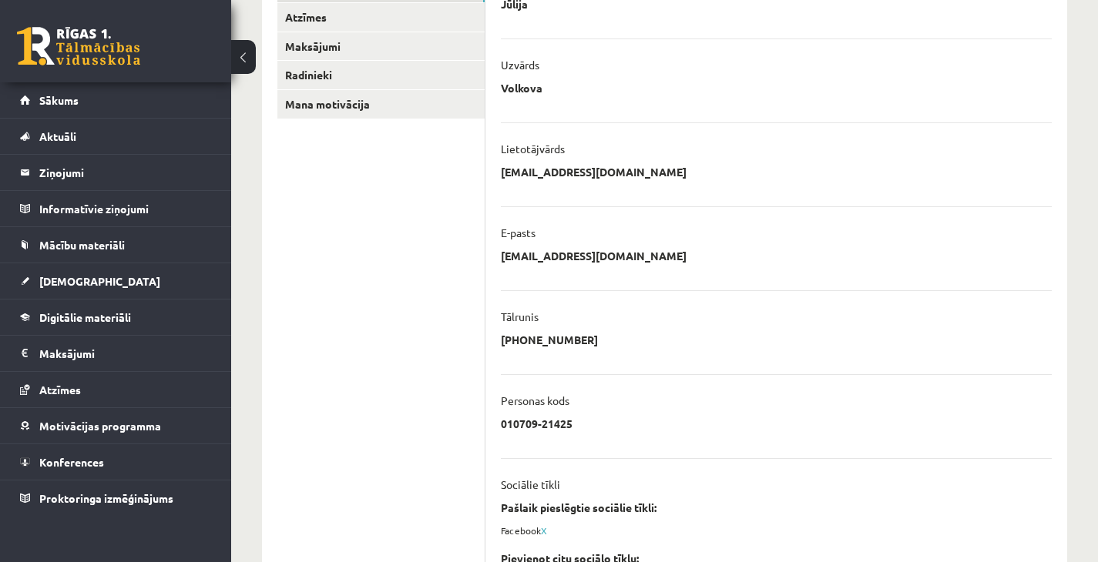
scroll to position [418, 0]
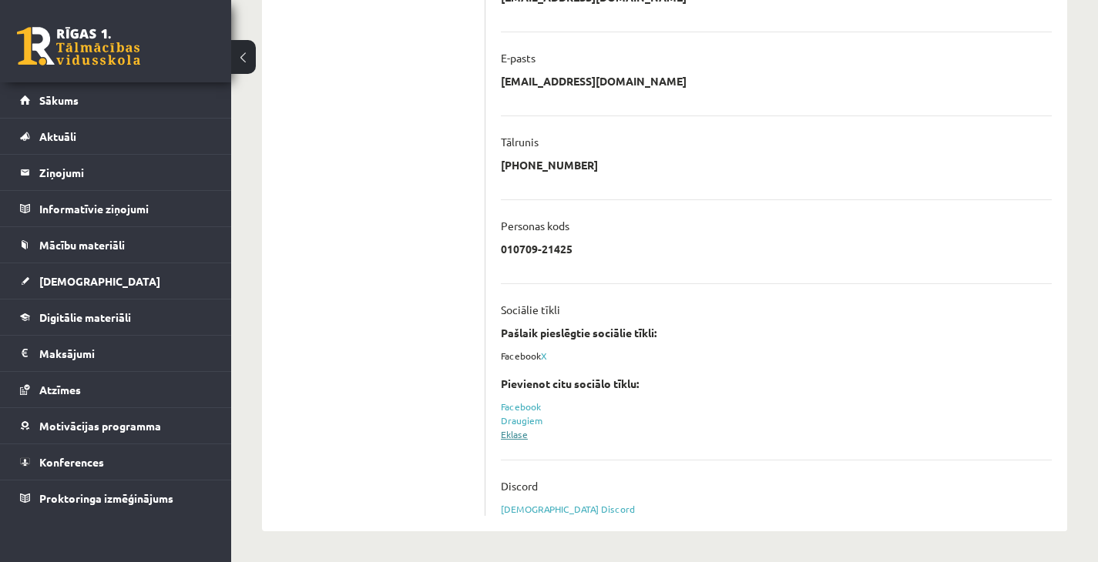
click at [519, 429] on link "Eklase" at bounding box center [514, 434] width 27 height 12
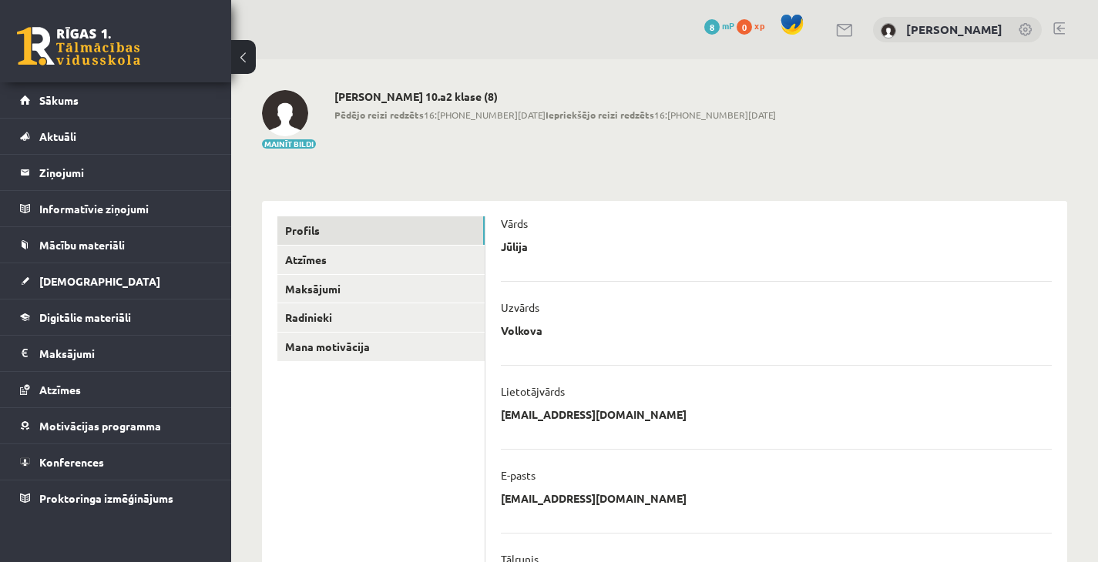
scroll to position [432, 0]
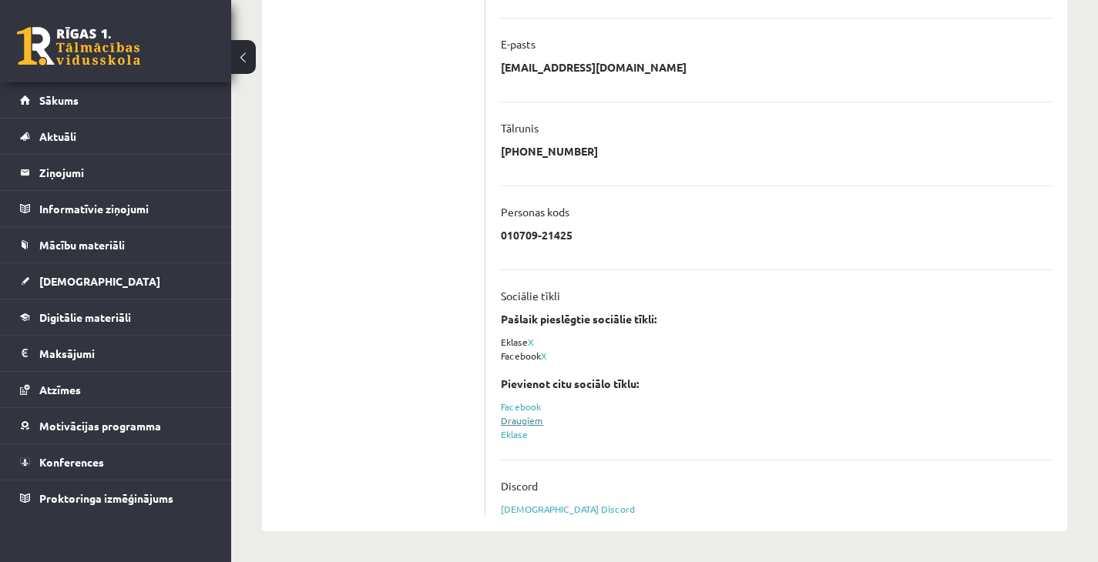
click at [532, 421] on link "Draugiem" at bounding box center [522, 421] width 42 height 12
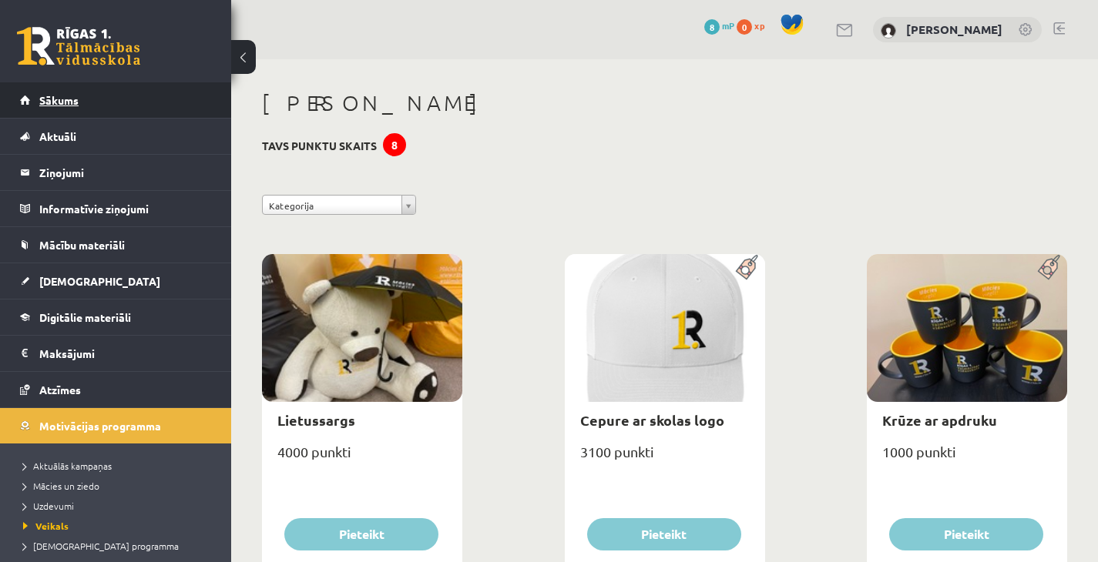
click at [165, 99] on link "Sākums" at bounding box center [116, 99] width 192 height 35
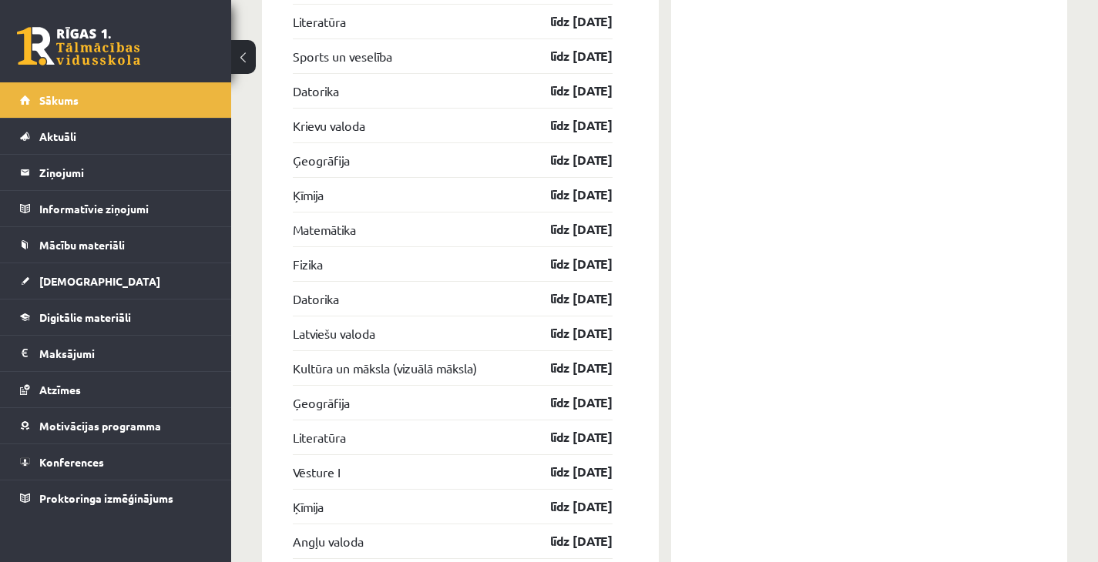
scroll to position [3044, 0]
